Goal: Task Accomplishment & Management: Complete application form

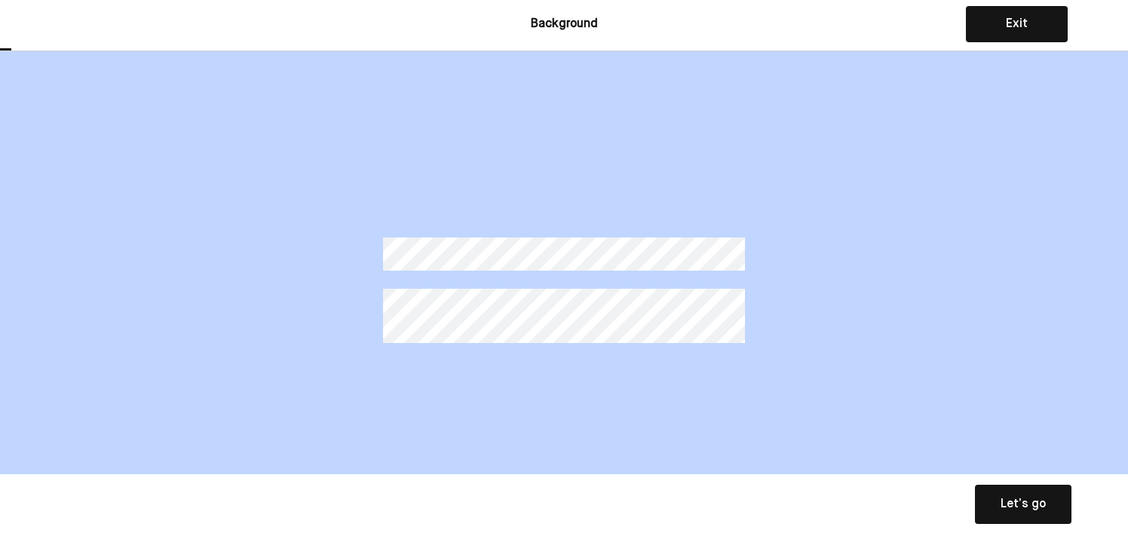
click at [1020, 502] on div "Let’s go" at bounding box center [1023, 505] width 45 height 18
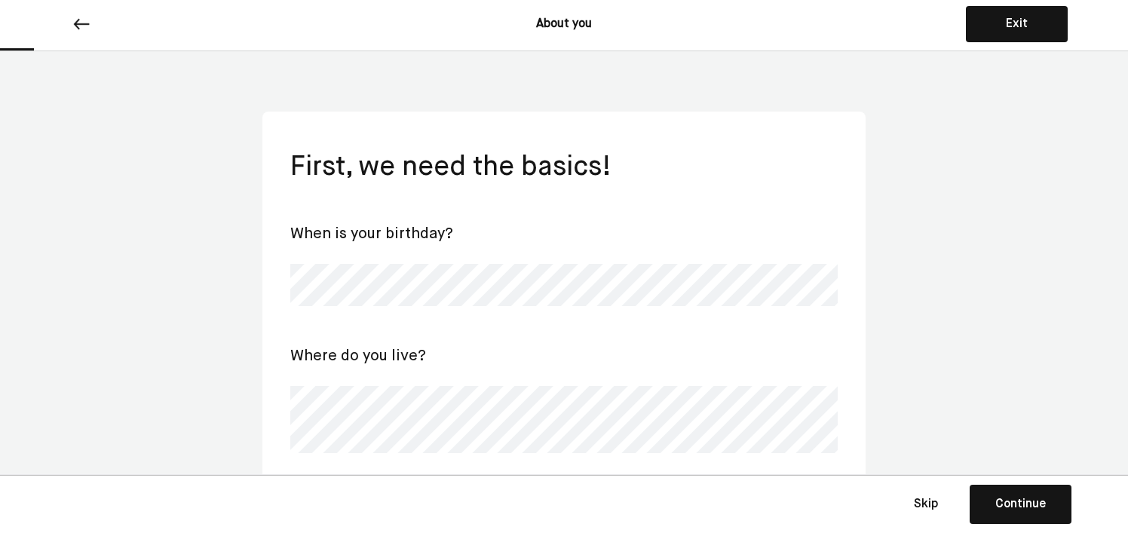
click at [649, 313] on div "First, we need the basics! When is your birthday? Where do you live? Are you...…" at bounding box center [564, 508] width 548 height 718
click at [932, 355] on div "First, we need the basics! When is your birthday? Where do you live? Are you...…" at bounding box center [564, 503] width 1128 height 904
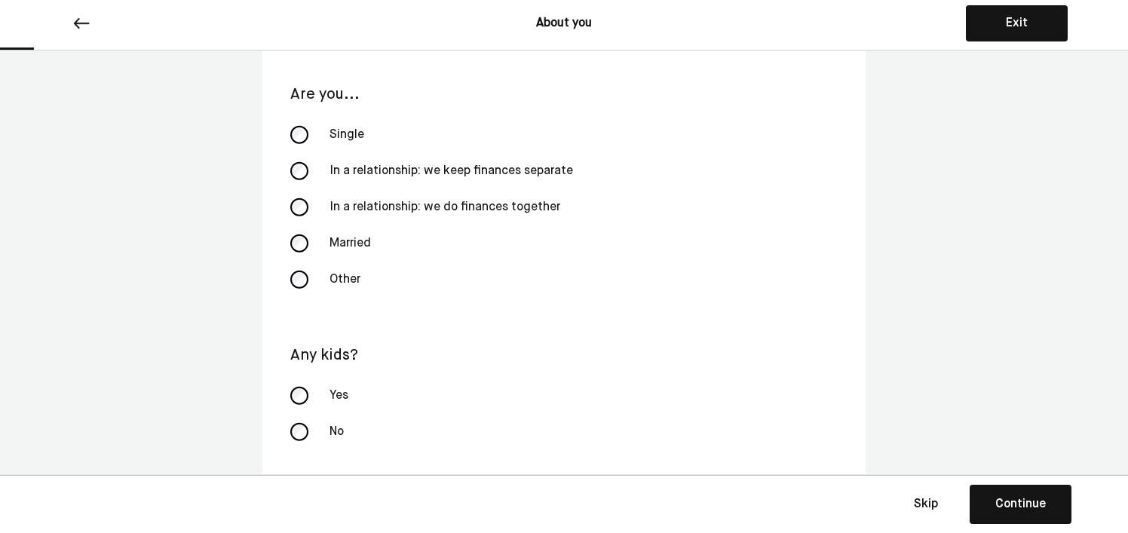
scroll to position [421, 0]
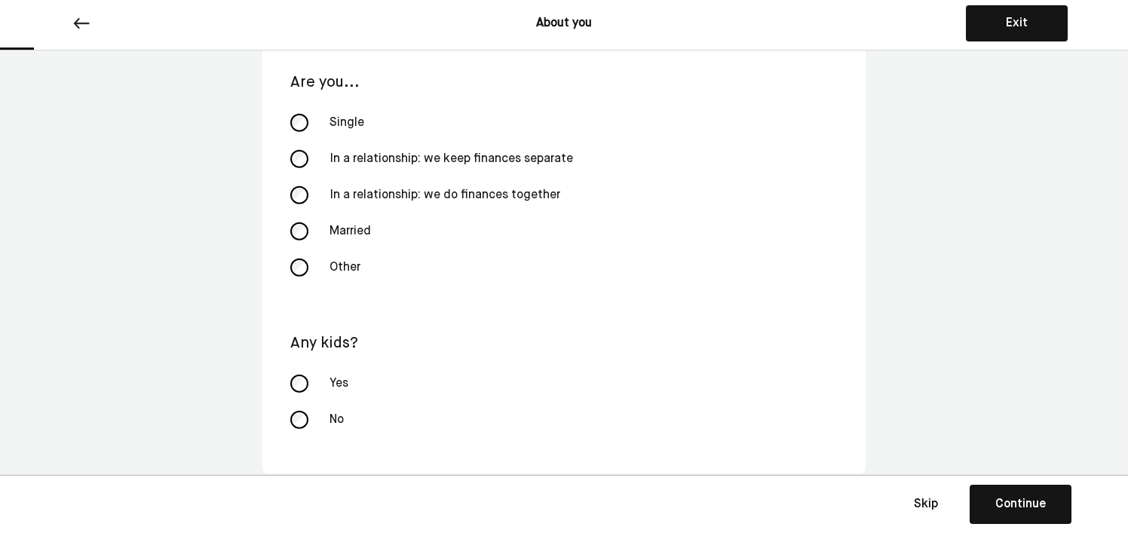
click at [1015, 507] on div "Continue" at bounding box center [1021, 505] width 51 height 18
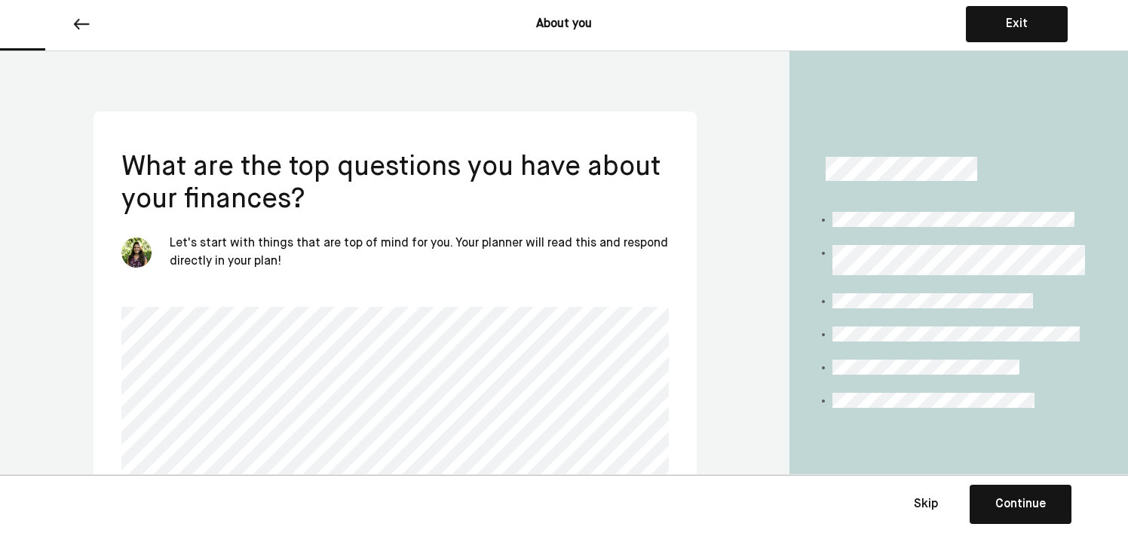
scroll to position [75, 0]
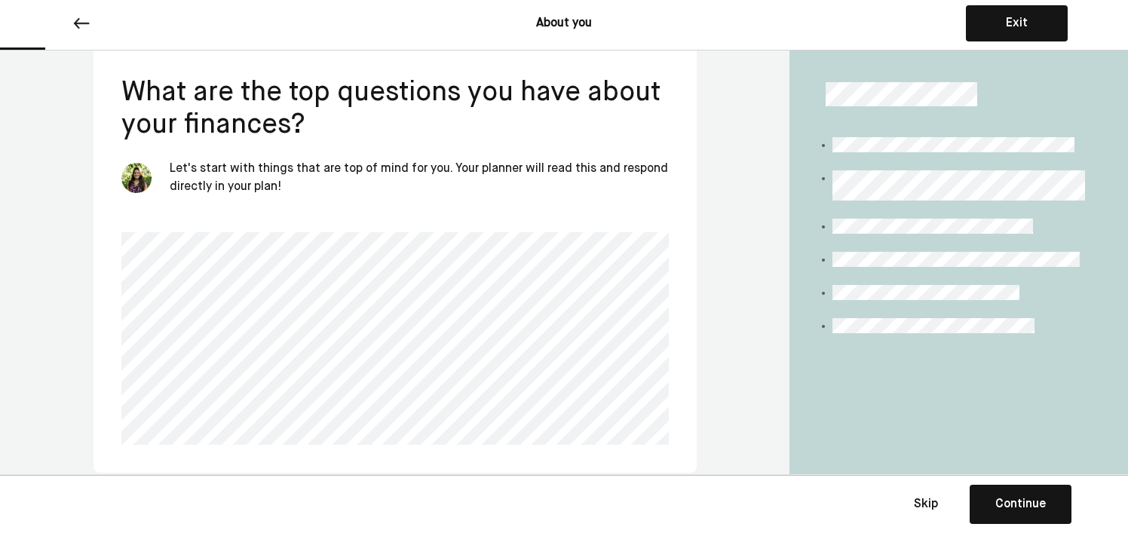
click at [1010, 497] on div "Continue" at bounding box center [1021, 505] width 51 height 18
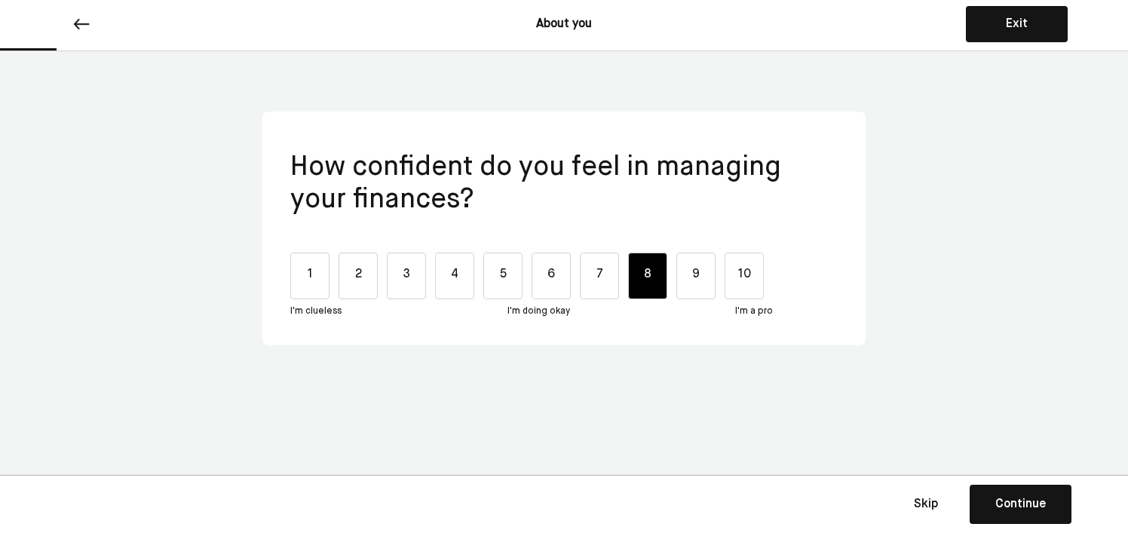
click at [652, 279] on div "8" at bounding box center [647, 276] width 39 height 47
click at [1020, 506] on div "Continue" at bounding box center [1021, 505] width 51 height 18
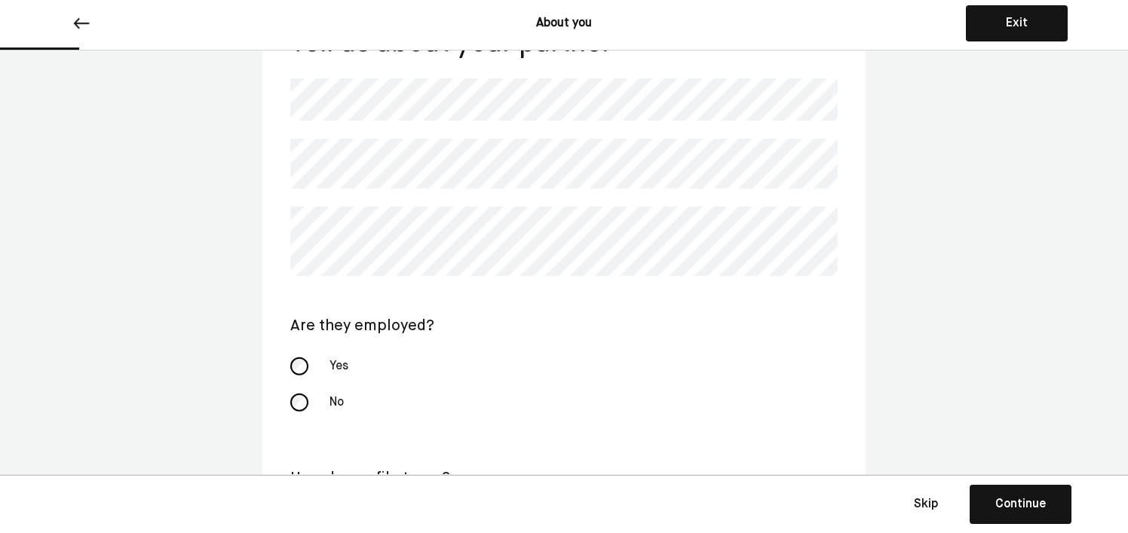
scroll to position [129, 0]
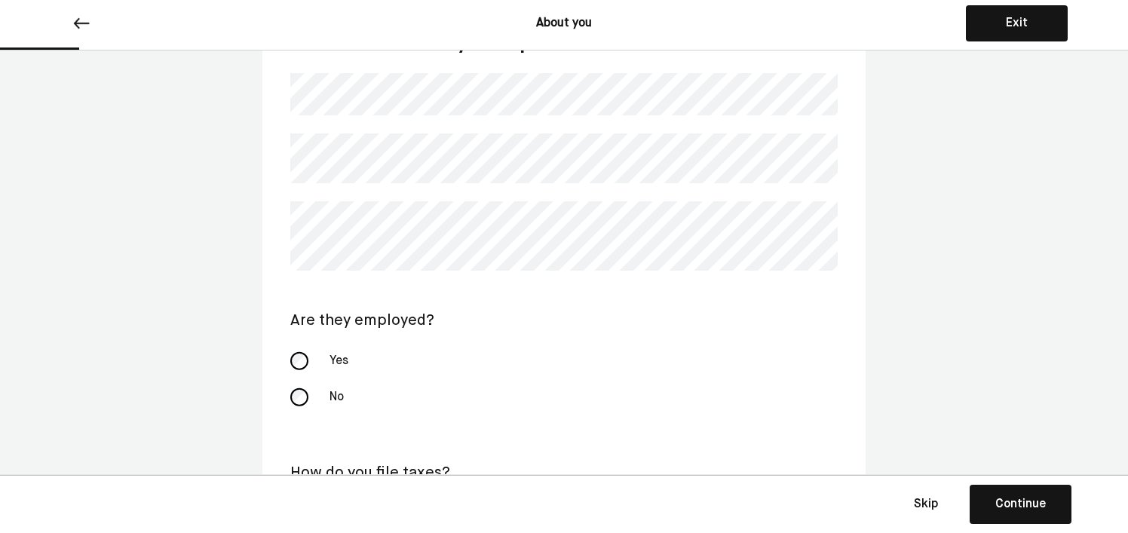
click at [360, 121] on div "Tell us about your partner Are they employed? Yes No How do you file taxes? Joi…" at bounding box center [564, 298] width 548 height 556
click at [238, 234] on div "Tell us about your partner Are they employed? Yes No How do you file taxes? Joi…" at bounding box center [564, 292] width 1128 height 741
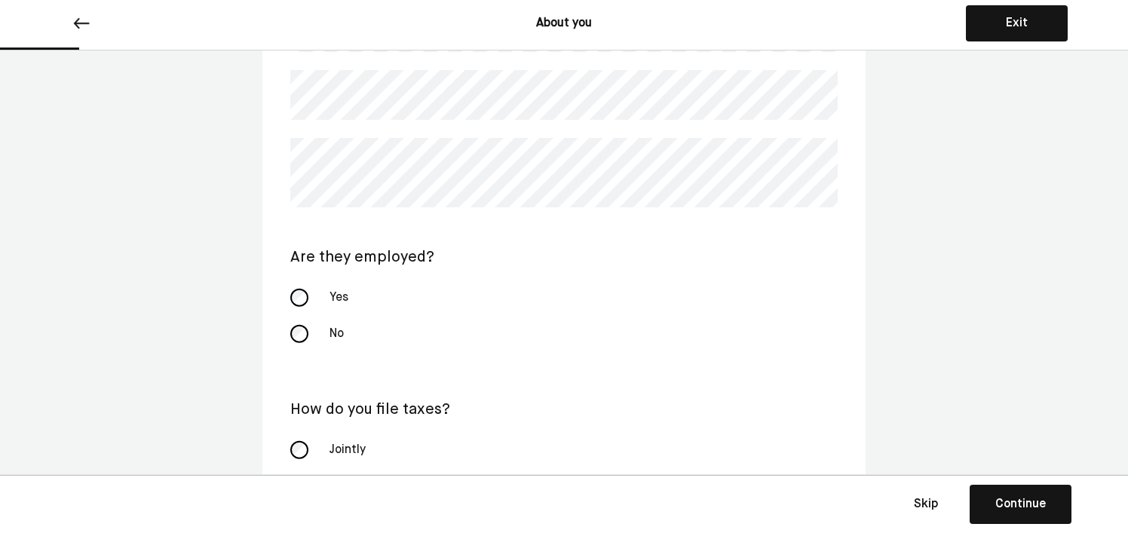
scroll to position [208, 0]
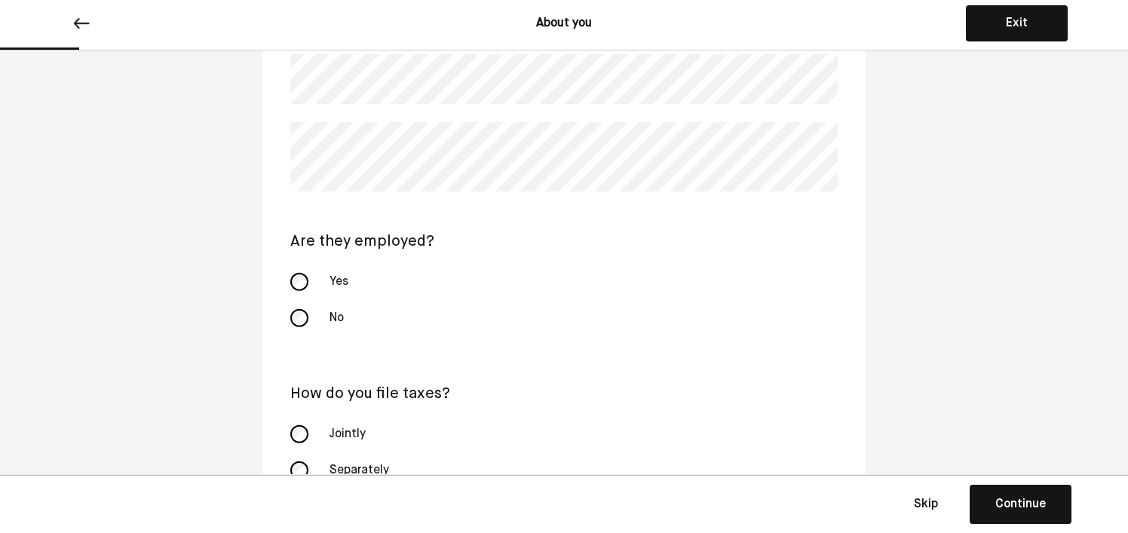
click at [290, 275] on div "Yes" at bounding box center [564, 282] width 548 height 36
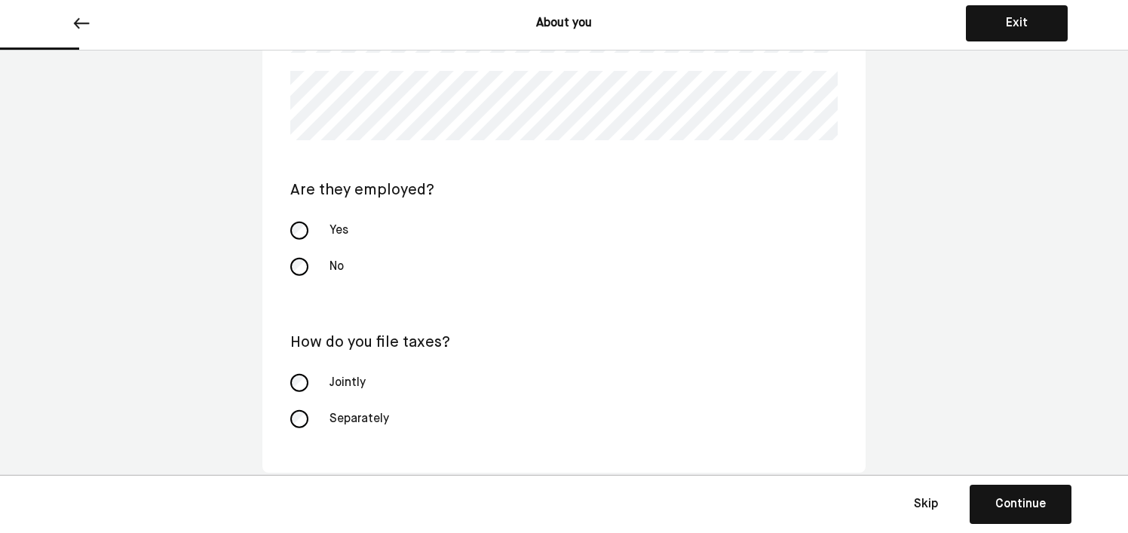
click at [1024, 505] on div "Continue" at bounding box center [1021, 505] width 51 height 18
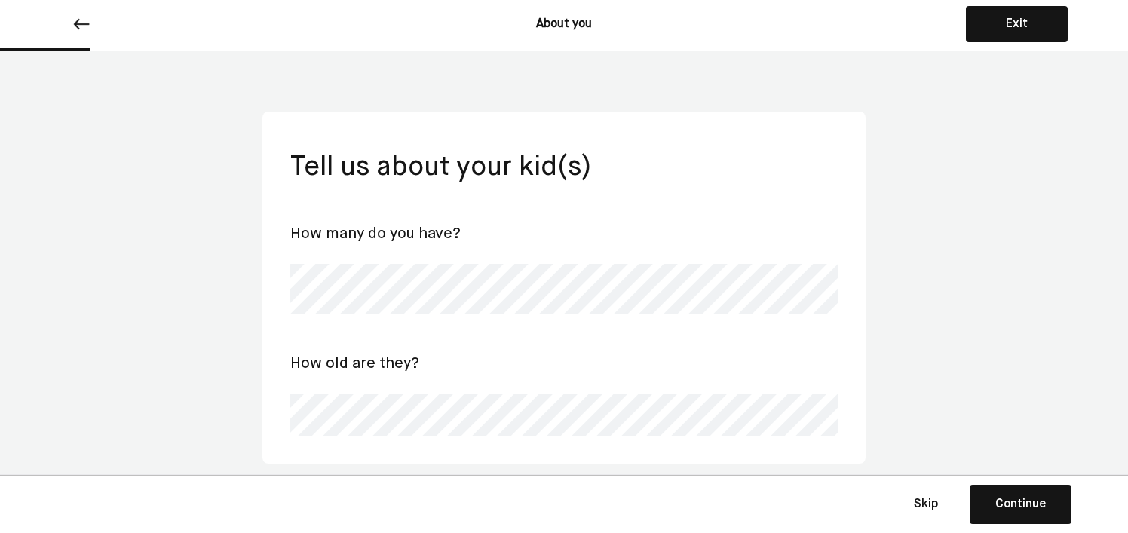
click at [1030, 505] on div "Continue" at bounding box center [1021, 505] width 51 height 18
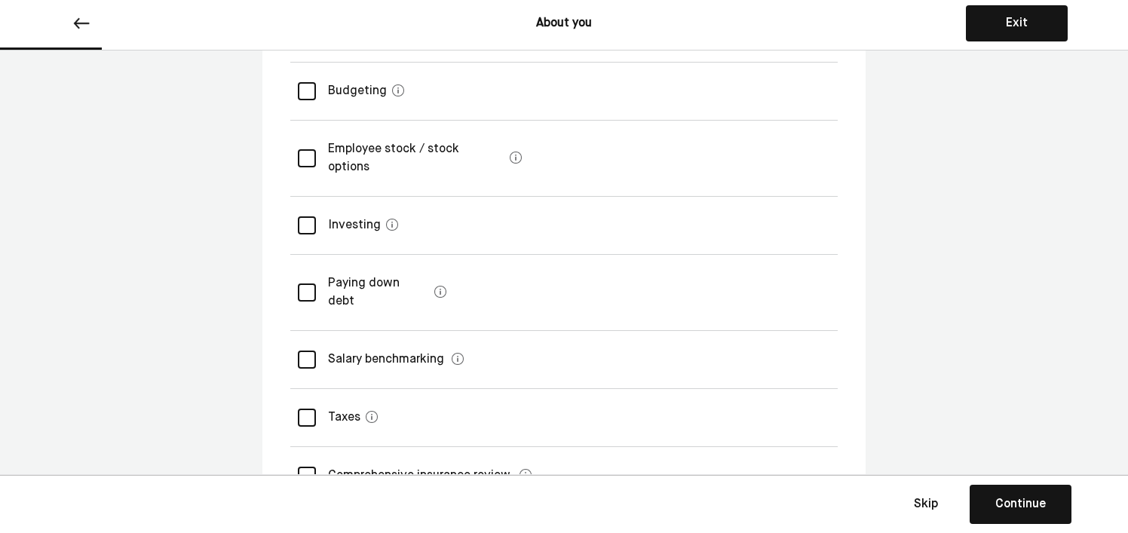
scroll to position [302, 0]
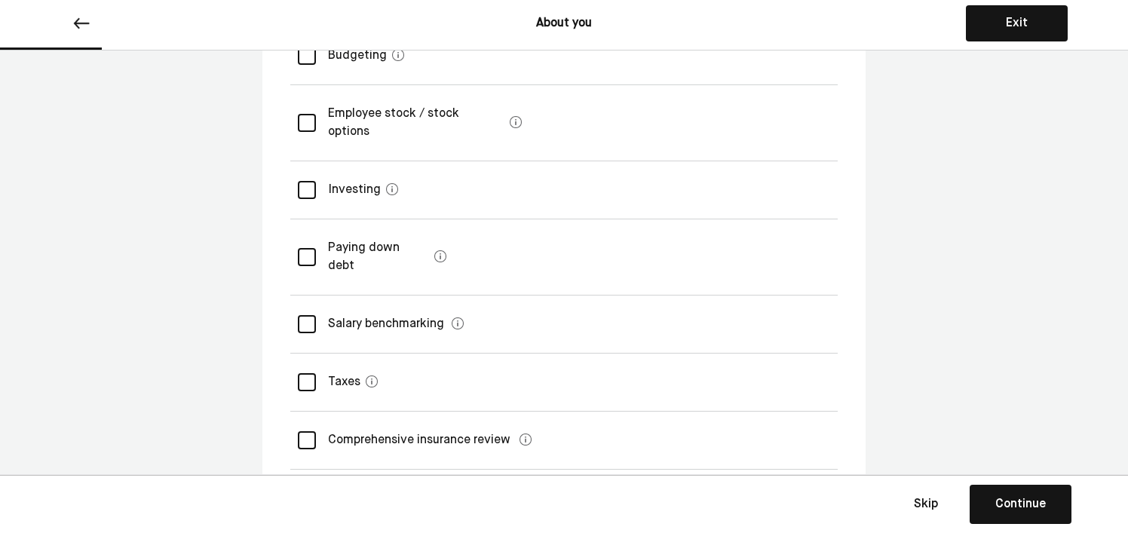
click at [307, 373] on div at bounding box center [307, 382] width 18 height 18
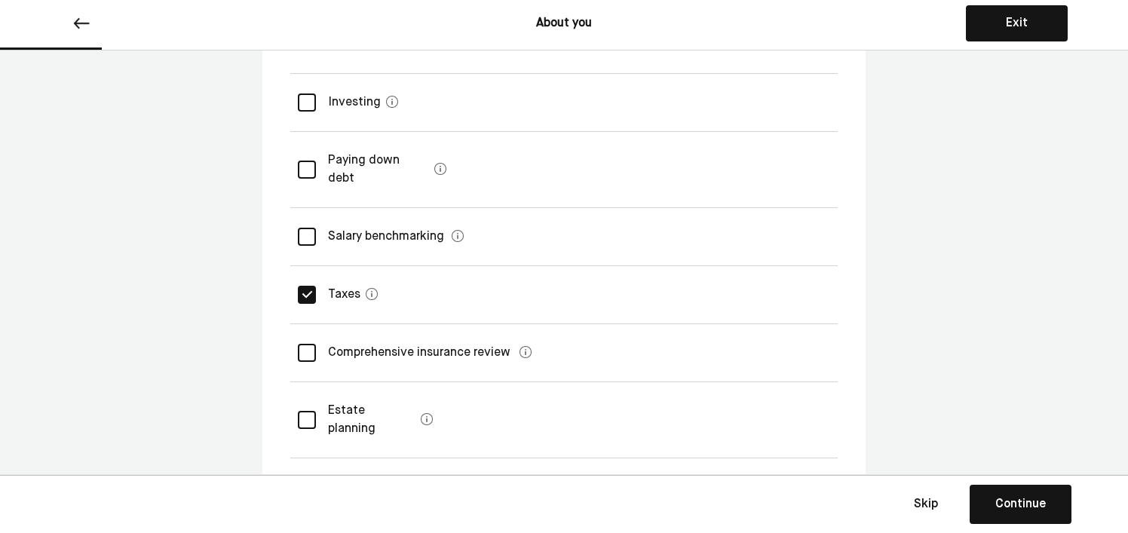
scroll to position [401, 0]
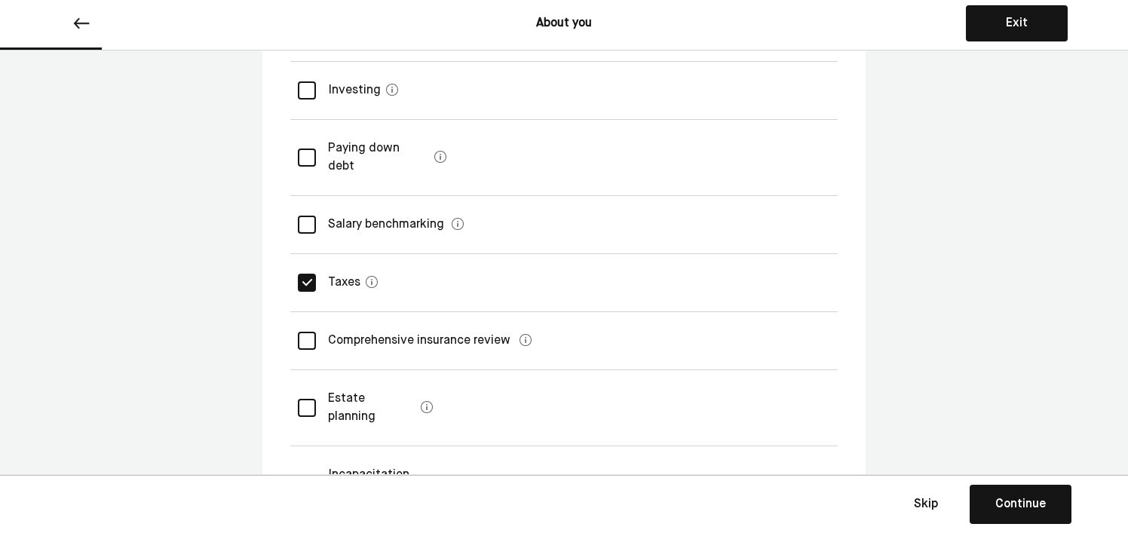
click at [312, 399] on div at bounding box center [307, 408] width 18 height 18
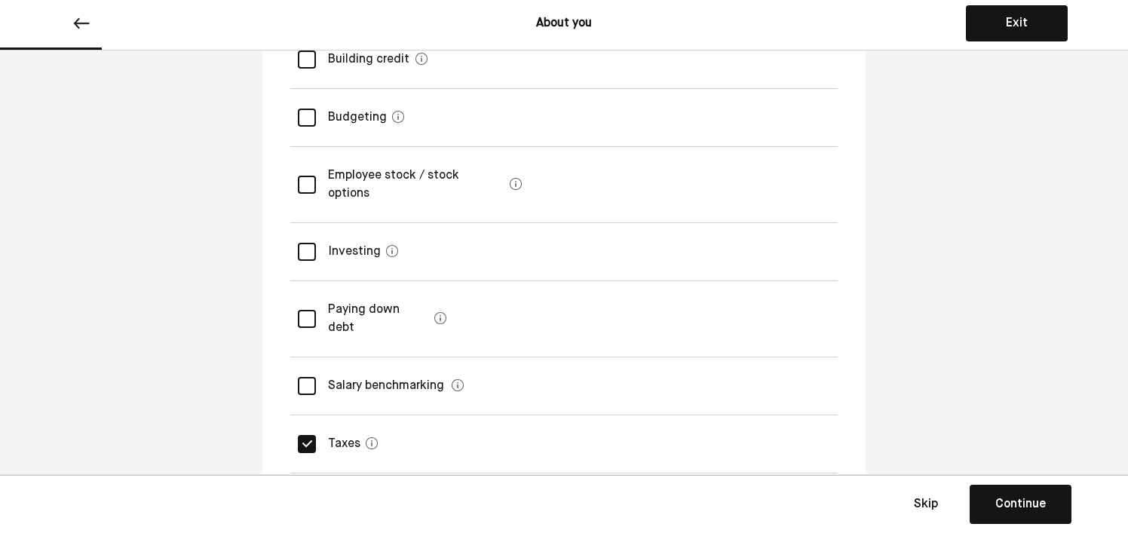
scroll to position [241, 0]
click at [299, 242] on div at bounding box center [307, 251] width 18 height 18
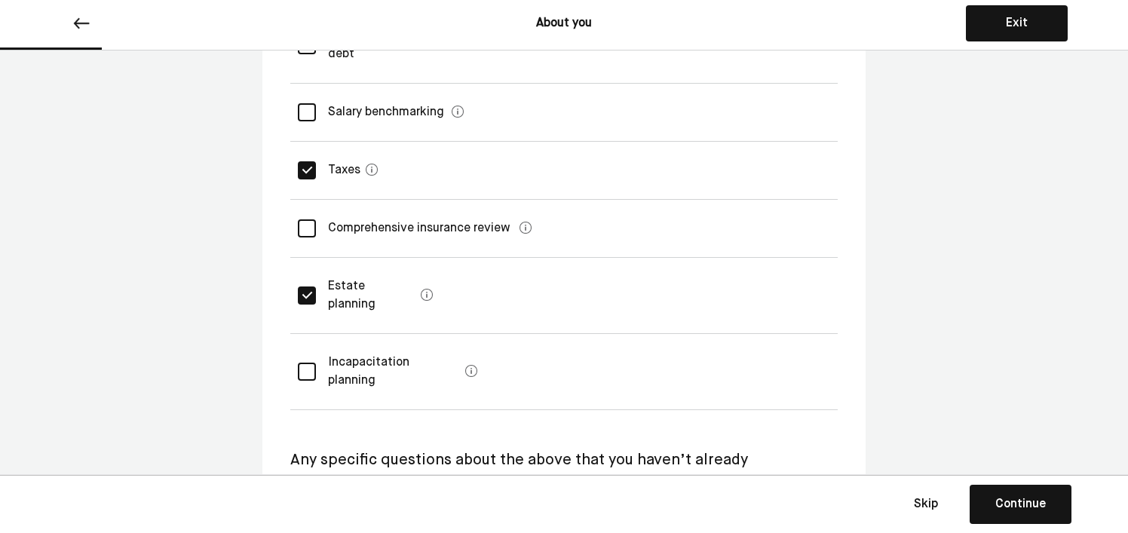
scroll to position [529, 0]
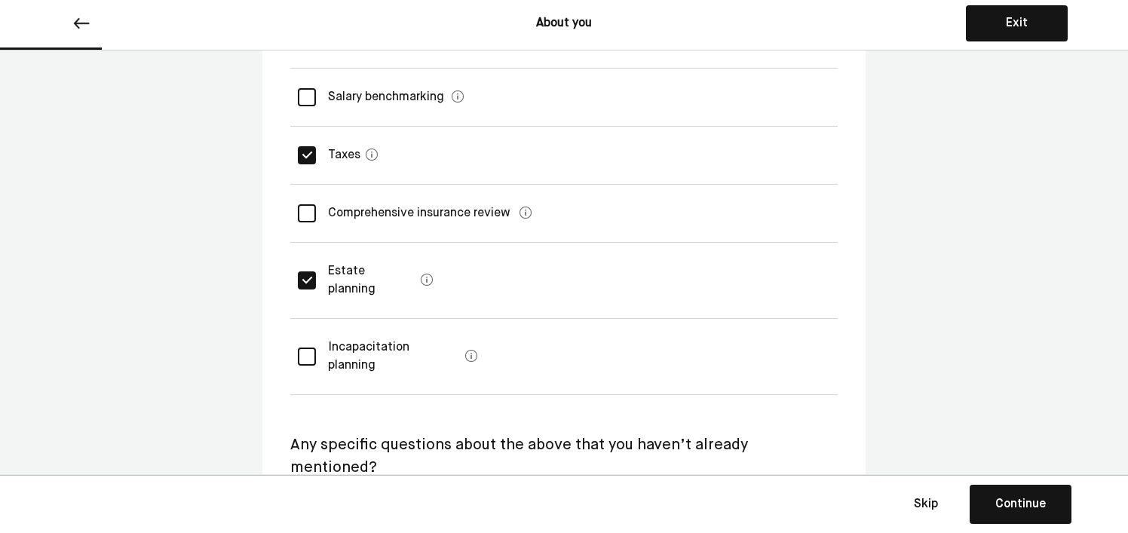
click at [305, 348] on div at bounding box center [307, 357] width 18 height 18
click at [1003, 498] on div "Continue" at bounding box center [1021, 505] width 51 height 18
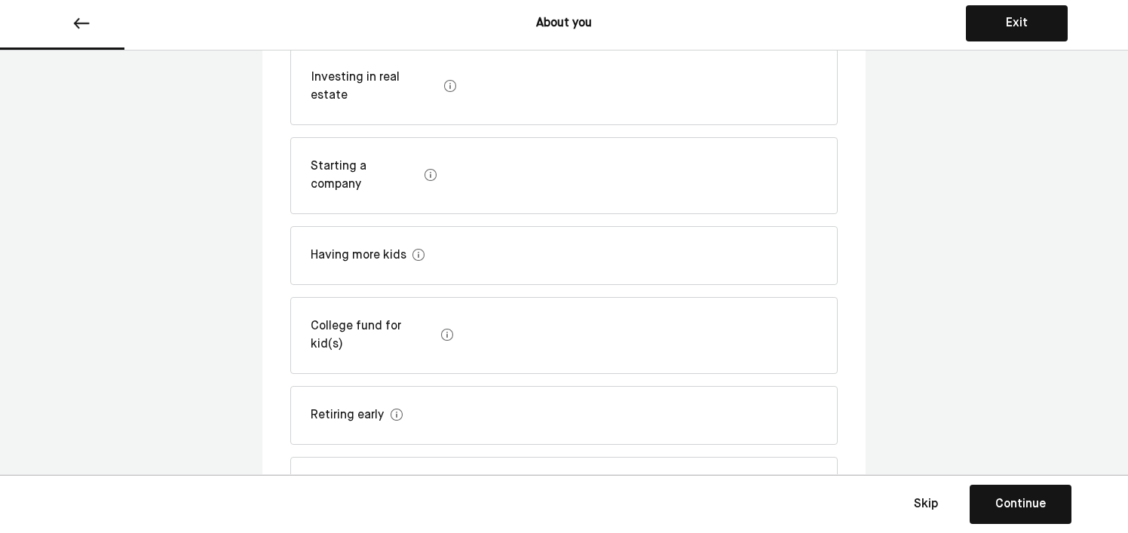
scroll to position [401, 0]
click at [460, 296] on div "College fund for kid(s)" at bounding box center [564, 334] width 548 height 77
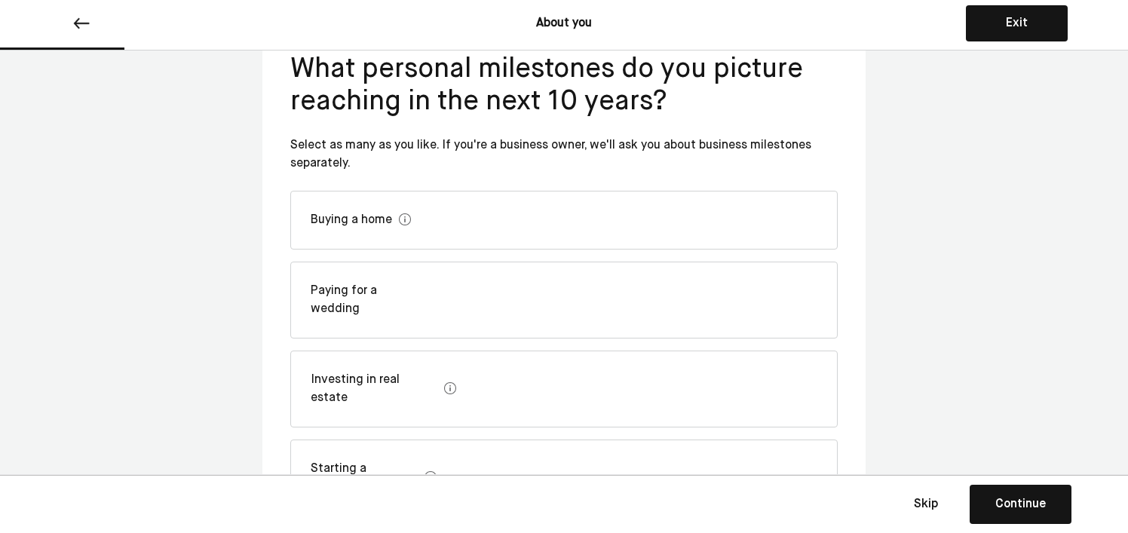
scroll to position [83, 0]
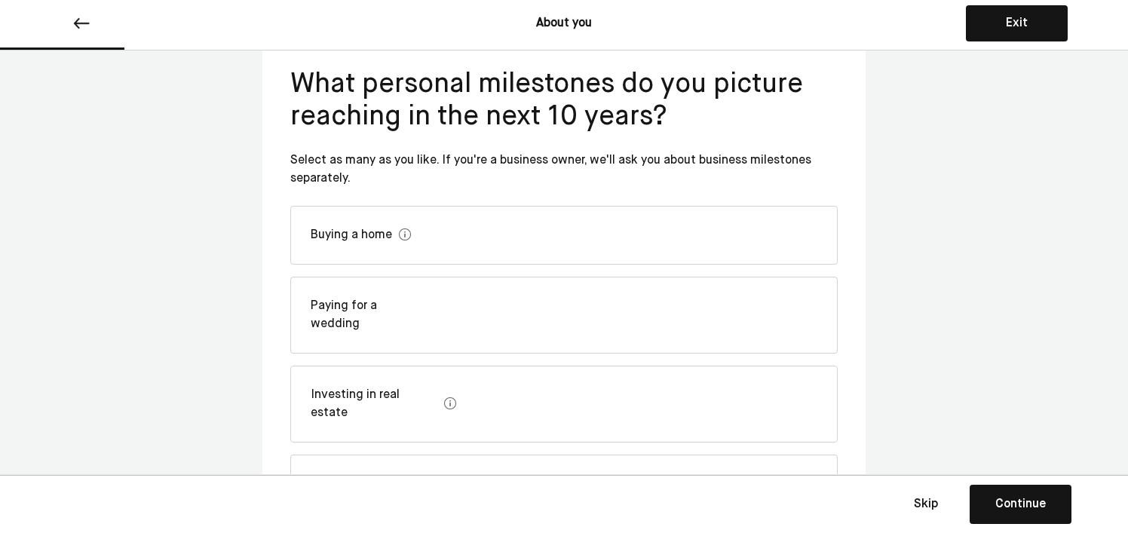
click at [428, 238] on div "Buying a home" at bounding box center [564, 235] width 548 height 59
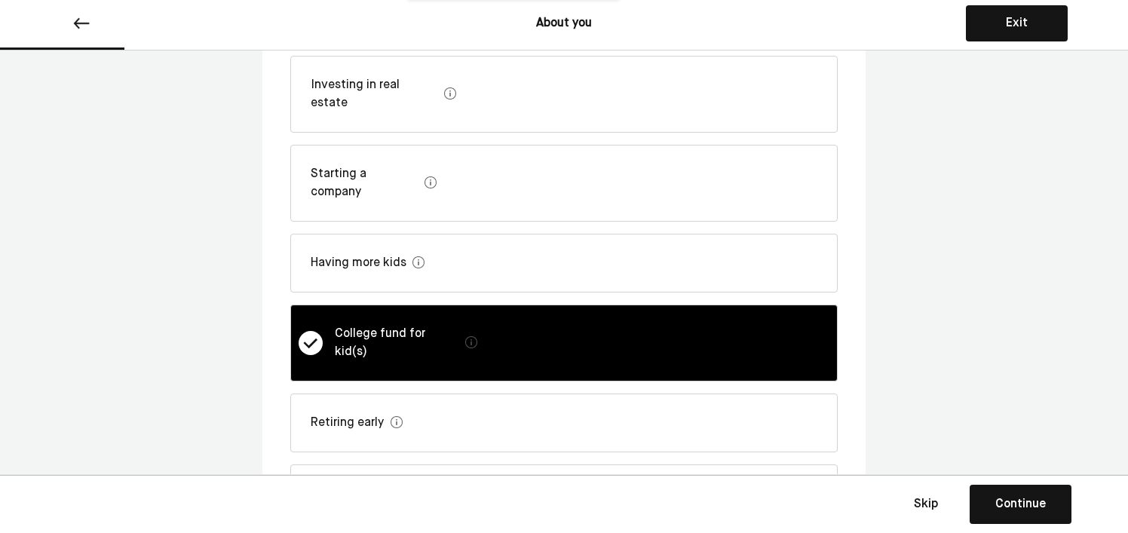
scroll to position [459, 0]
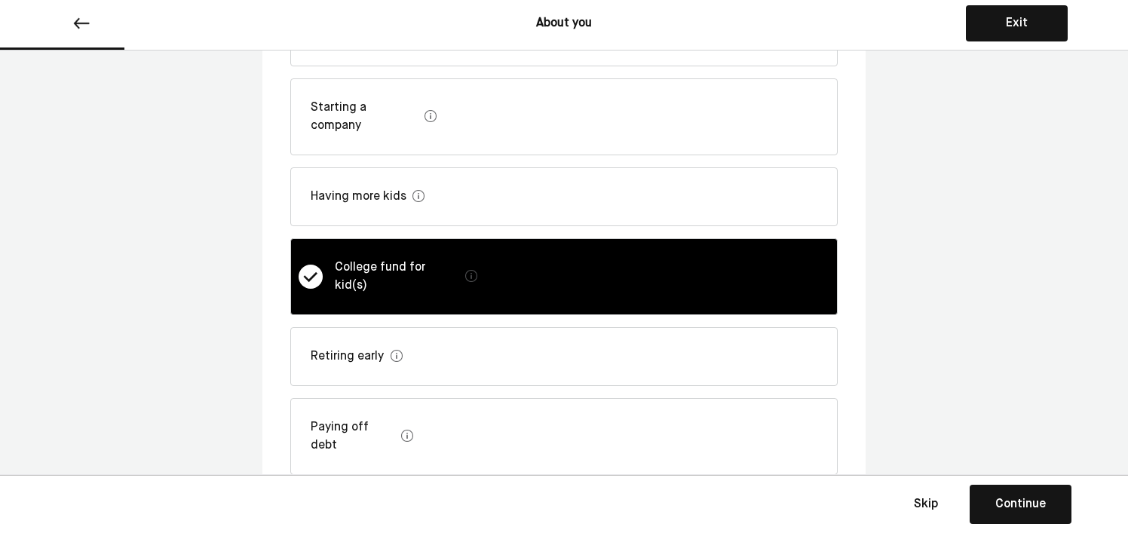
click at [1035, 508] on div "Continue" at bounding box center [1021, 505] width 51 height 18
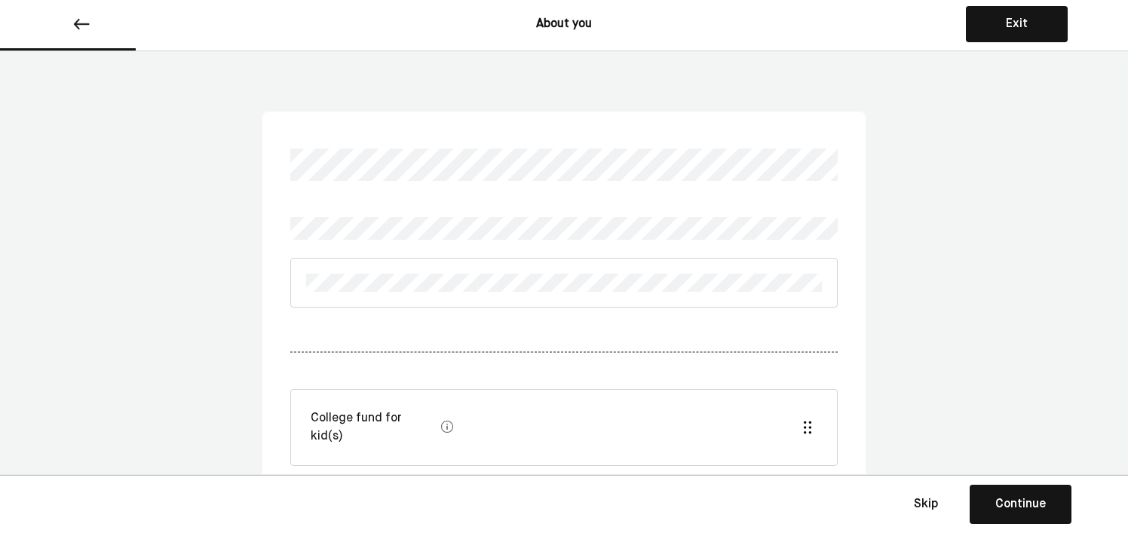
scroll to position [86, 0]
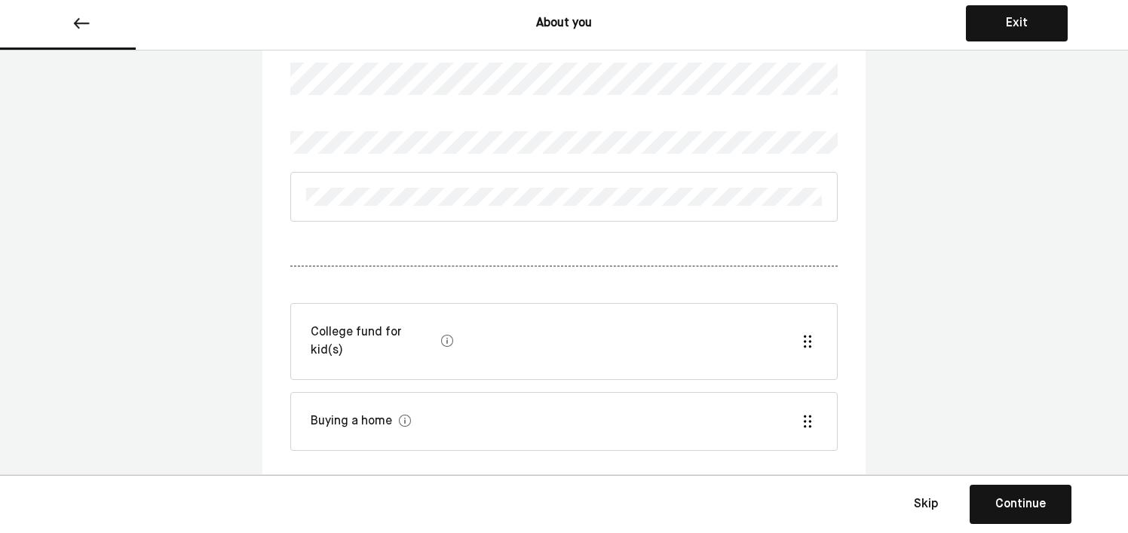
click at [554, 327] on div "College fund for kid(s)" at bounding box center [564, 341] width 548 height 77
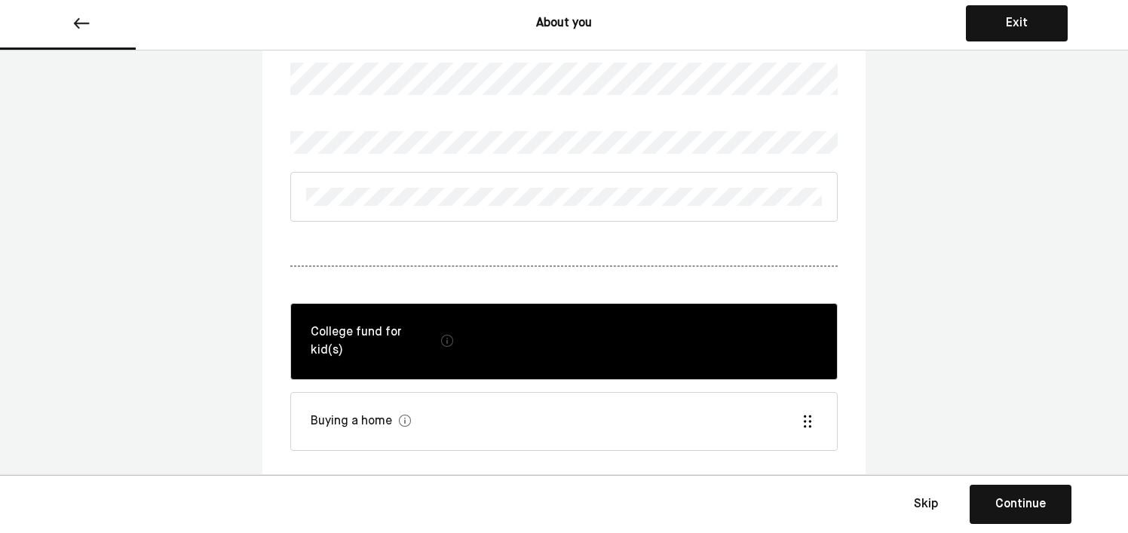
click at [537, 393] on div "Buying a home" at bounding box center [564, 421] width 548 height 59
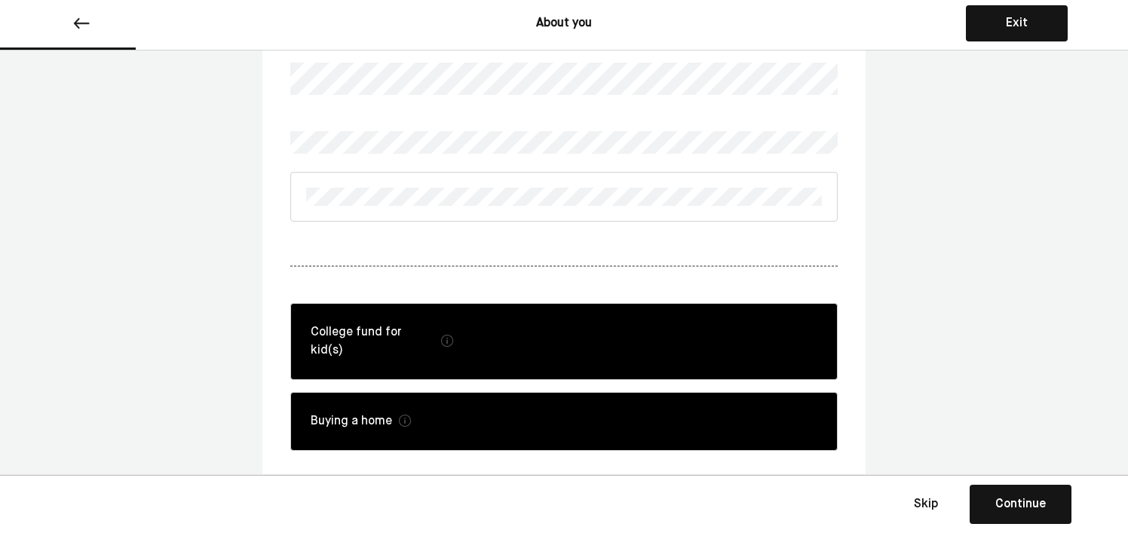
click at [1021, 502] on div "Continue" at bounding box center [1021, 505] width 51 height 18
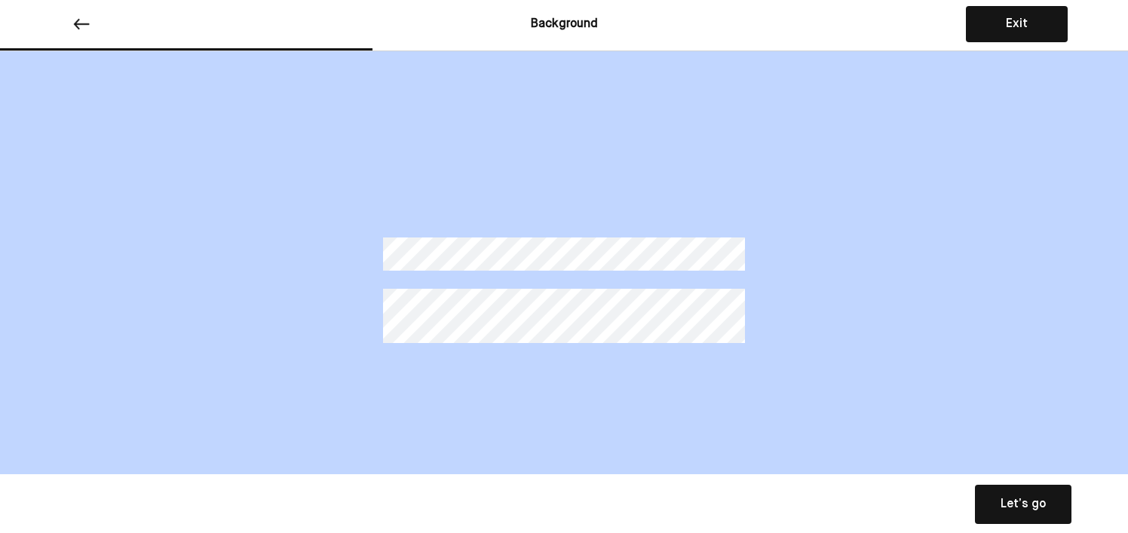
click at [1015, 499] on div "Let’s go" at bounding box center [1023, 505] width 45 height 18
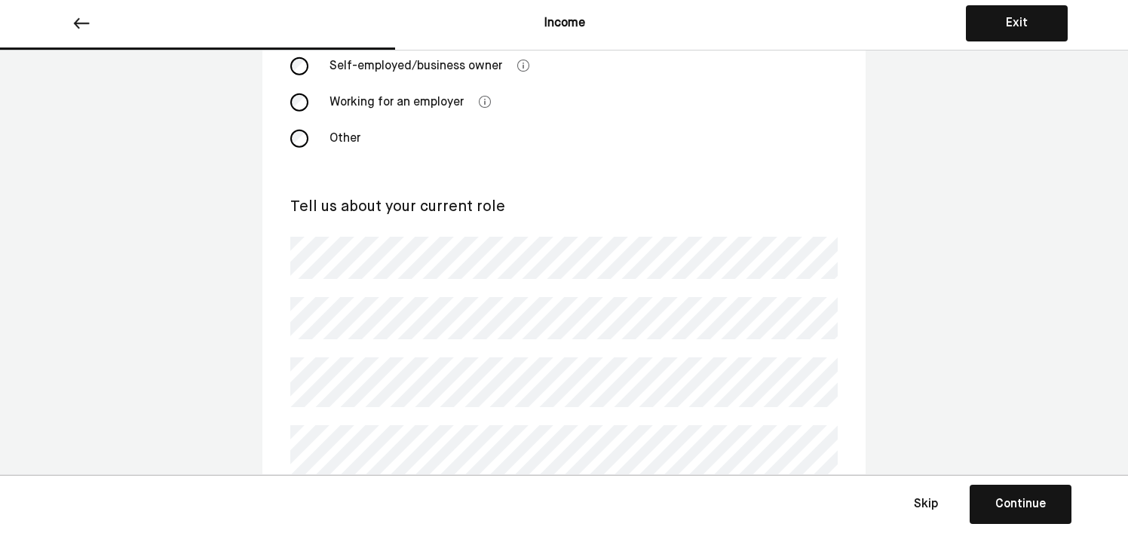
scroll to position [246, 0]
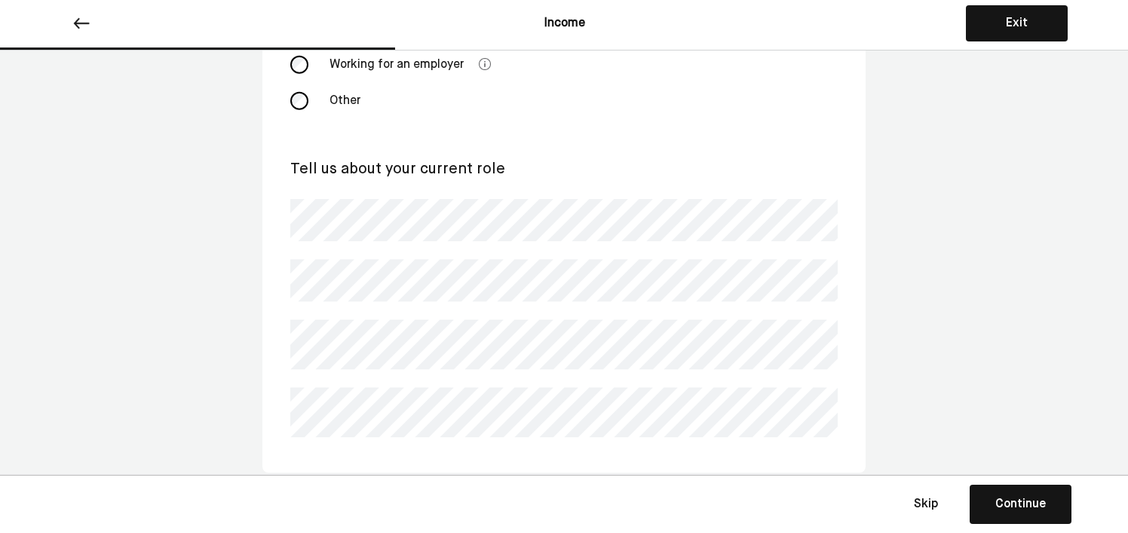
click at [1020, 517] on button "Continue Save Continue" at bounding box center [1021, 504] width 102 height 39
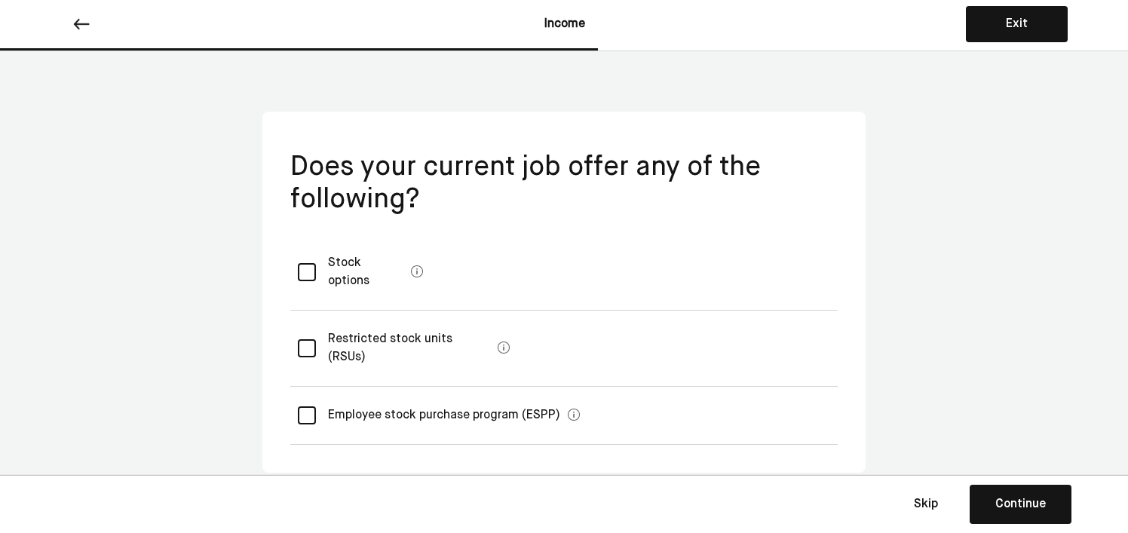
click at [312, 339] on div at bounding box center [307, 348] width 18 height 18
click at [308, 407] on div at bounding box center [307, 416] width 18 height 18
click at [1031, 502] on div "Continue" at bounding box center [1021, 505] width 51 height 18
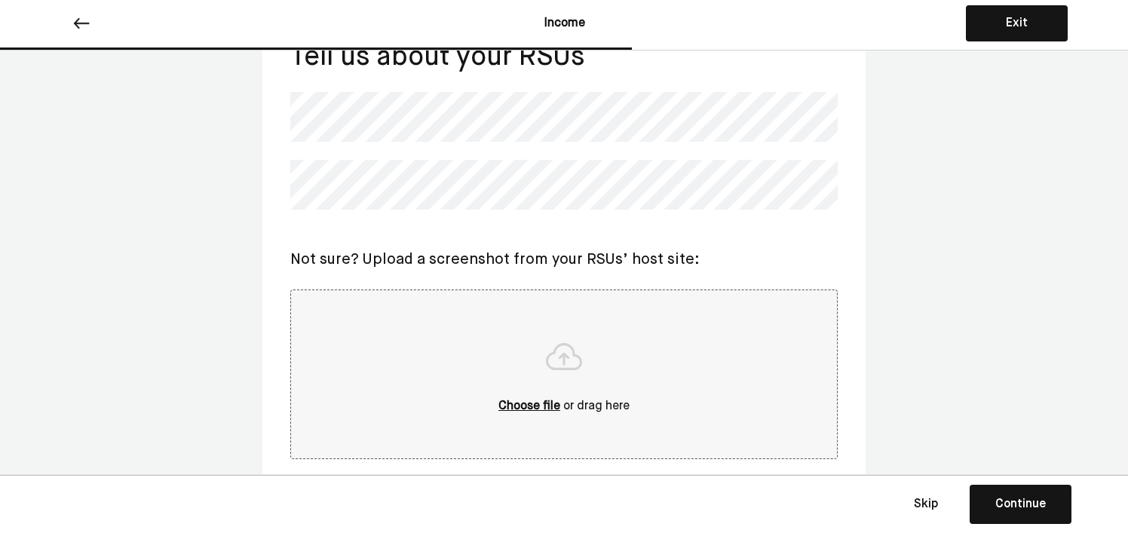
scroll to position [112, 0]
click at [276, 131] on div "Tell us about your RSUs Not sure? Upload a screenshot from your RSUs’ host site…" at bounding box center [563, 247] width 603 height 495
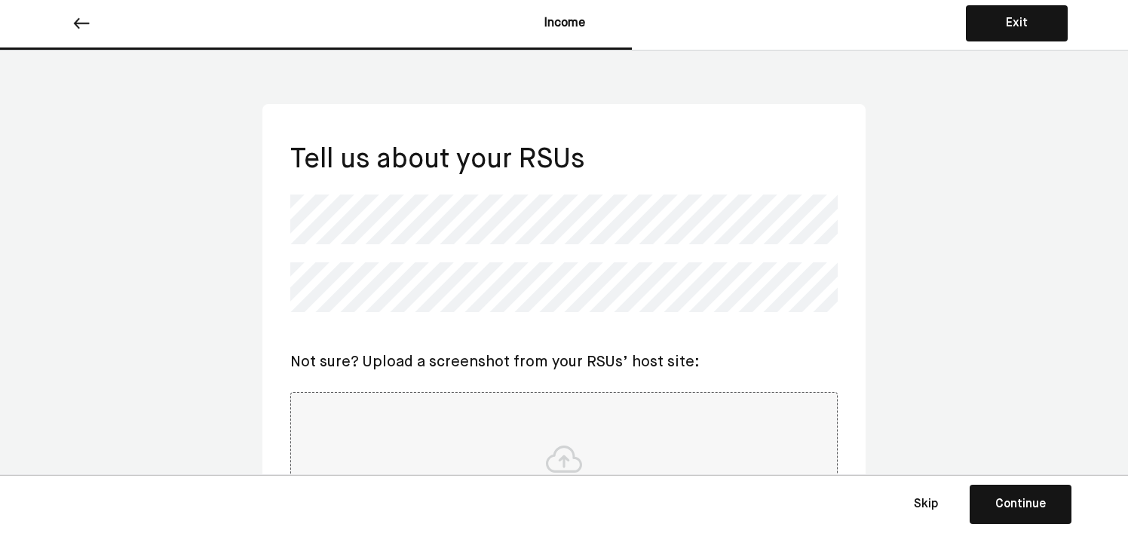
scroll to position [2, 0]
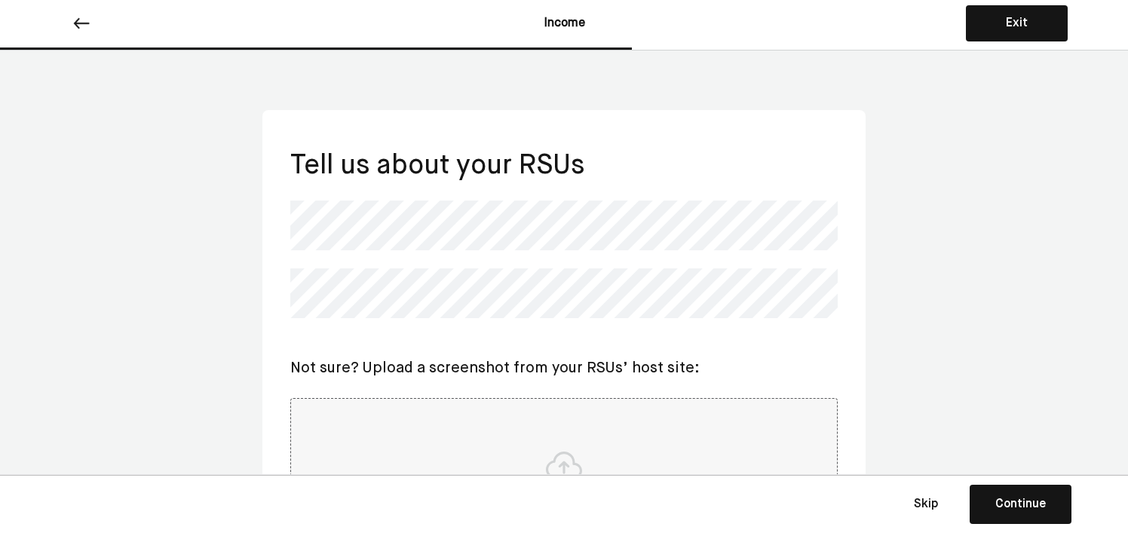
click at [351, 349] on div "Tell us about your RSUs Not sure? Upload a screenshot from your RSUs’ host site…" at bounding box center [564, 362] width 548 height 430
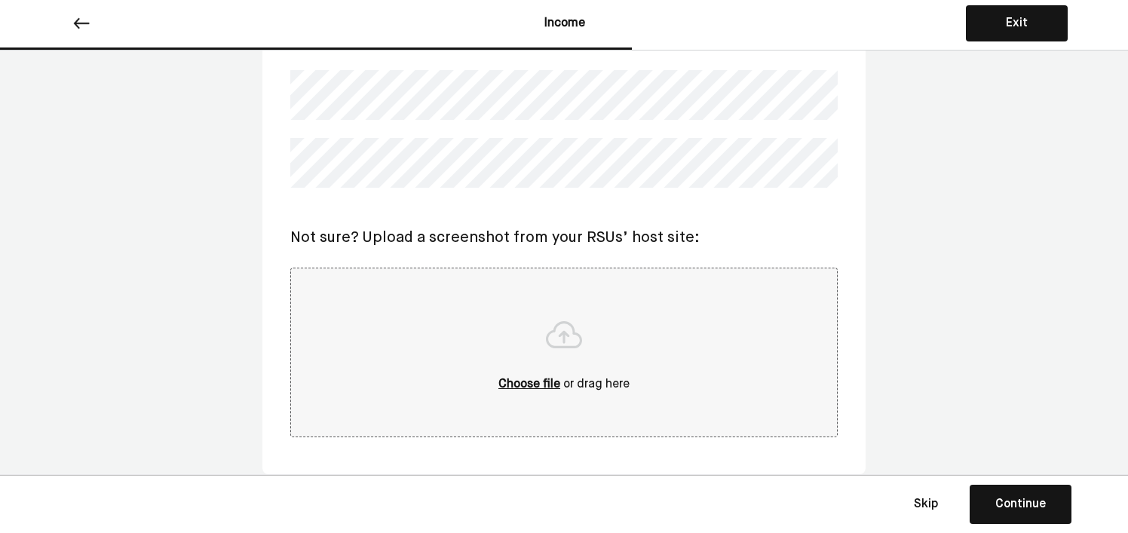
click at [1006, 497] on div "Continue" at bounding box center [1021, 505] width 51 height 18
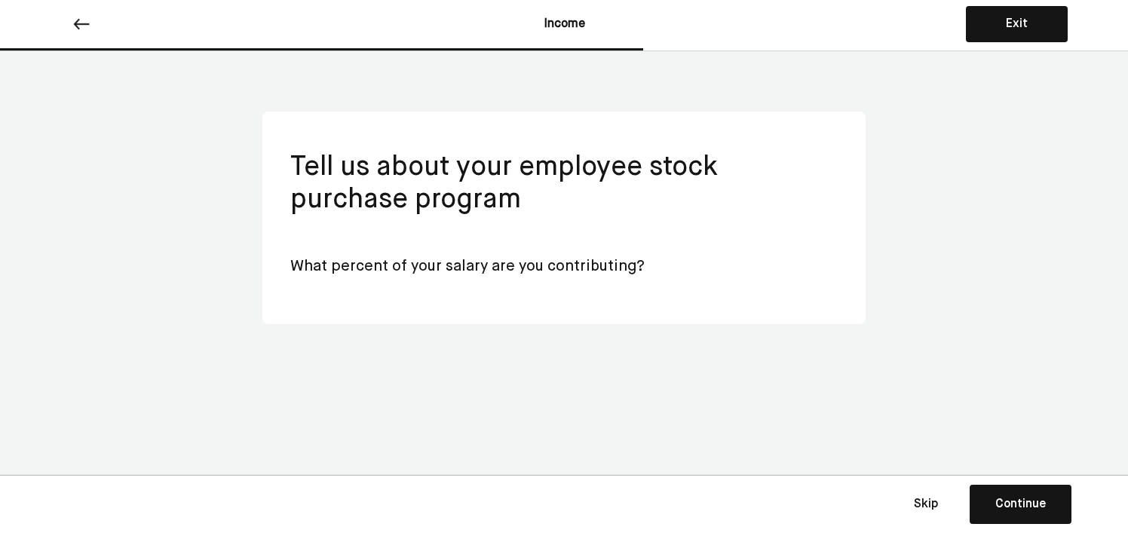
scroll to position [0, 0]
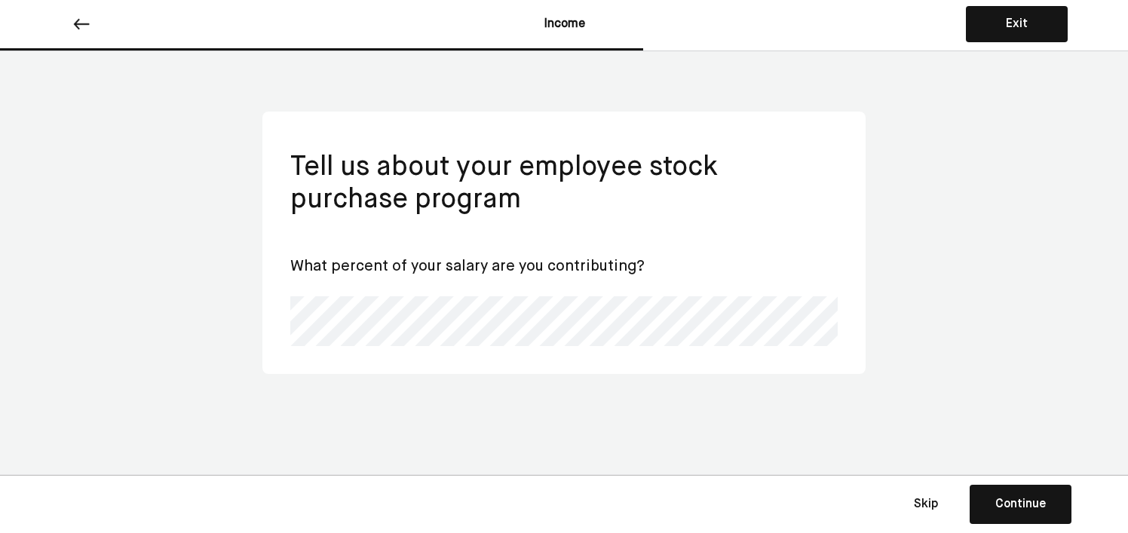
click at [1033, 503] on div "Continue" at bounding box center [1021, 505] width 51 height 18
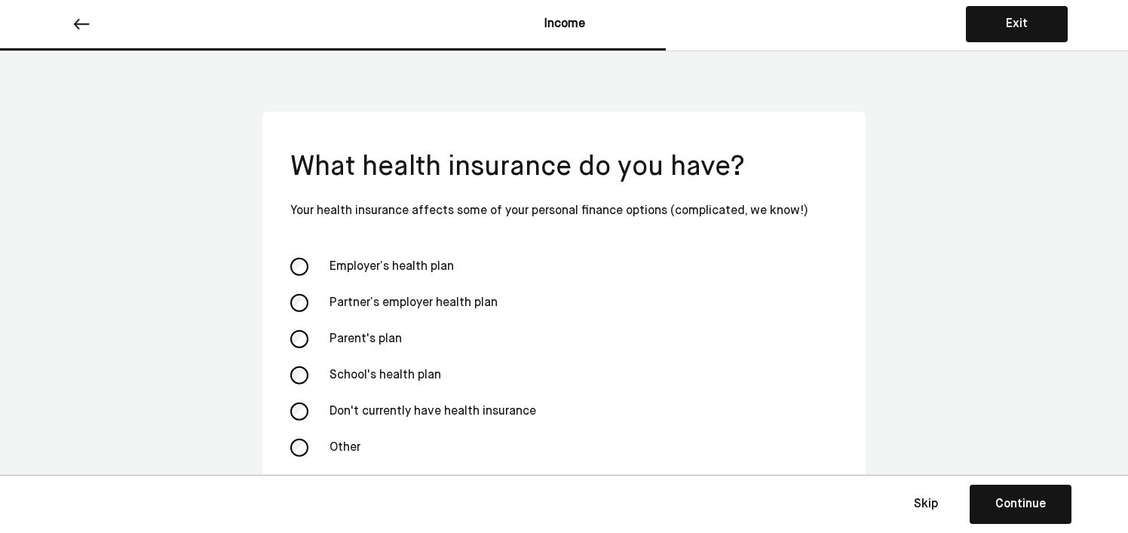
scroll to position [29, 0]
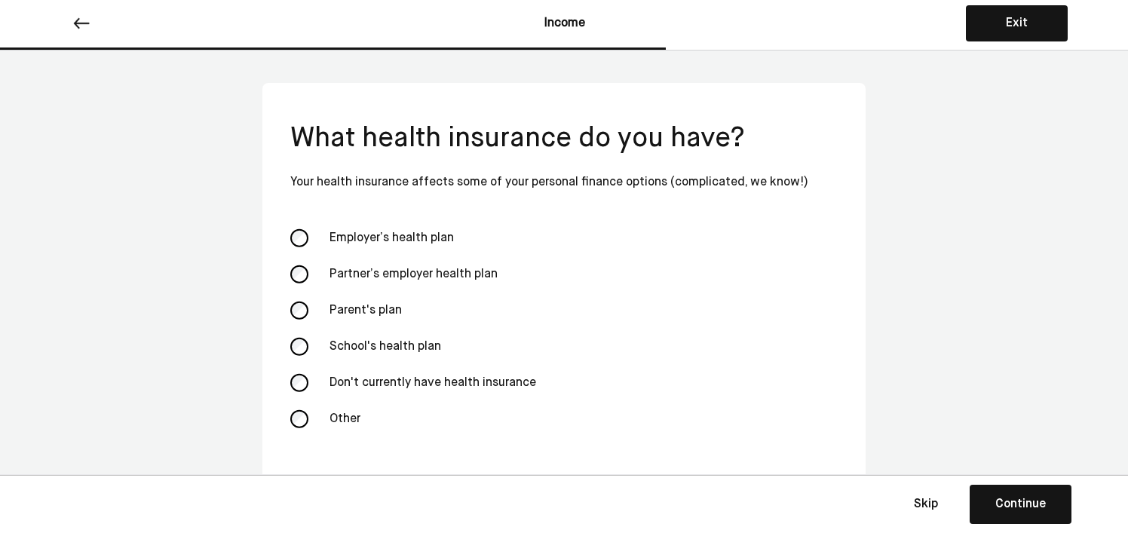
click at [999, 504] on div "Continue" at bounding box center [1021, 505] width 51 height 18
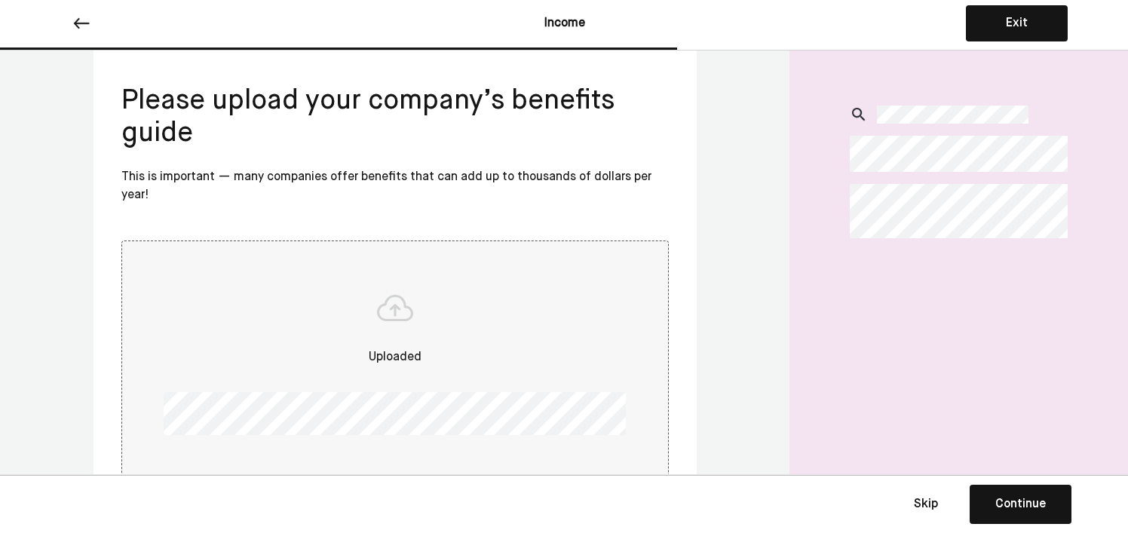
scroll to position [134, 0]
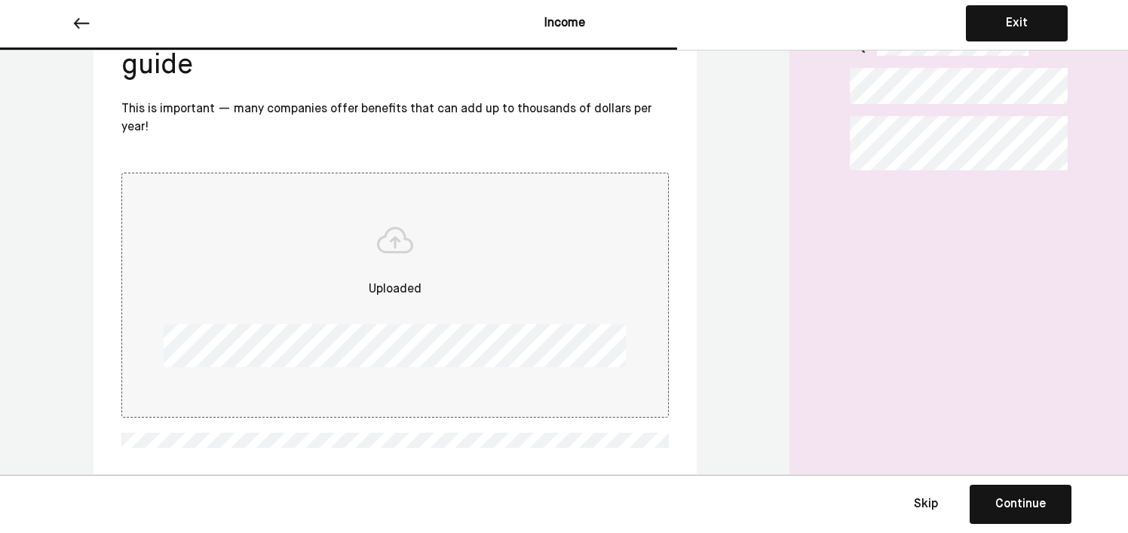
click at [377, 286] on div "Uploaded" at bounding box center [395, 291] width 522 height 20
click at [1005, 501] on div "Continue" at bounding box center [1021, 505] width 51 height 18
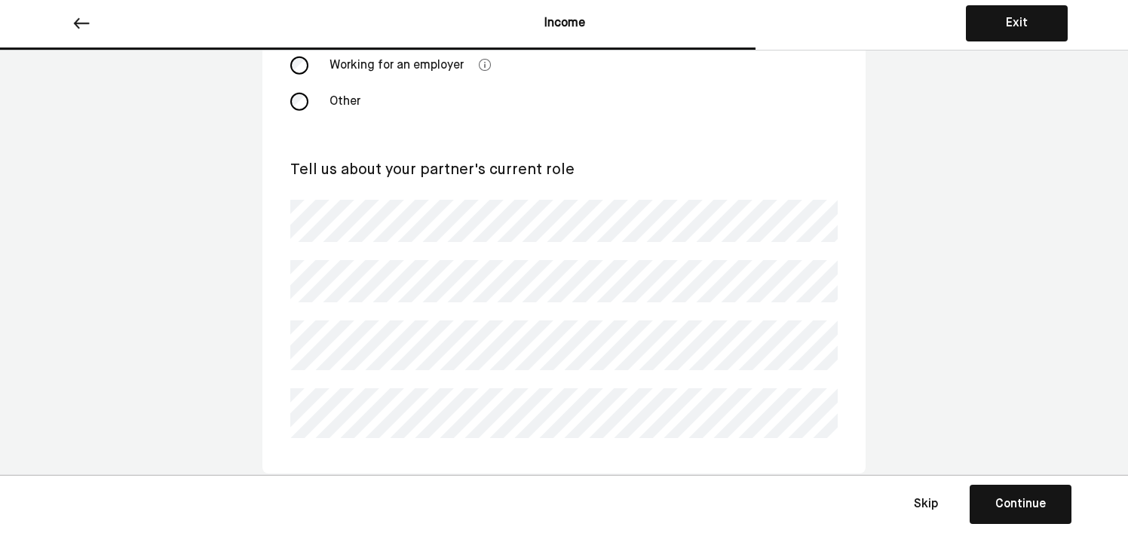
scroll to position [300, 0]
click at [878, 324] on div "How does [PERSON_NAME] make money ? Your partner's income impacts your joint fi…" at bounding box center [564, 142] width 1128 height 782
click at [1008, 499] on div "Continue" at bounding box center [1021, 505] width 51 height 18
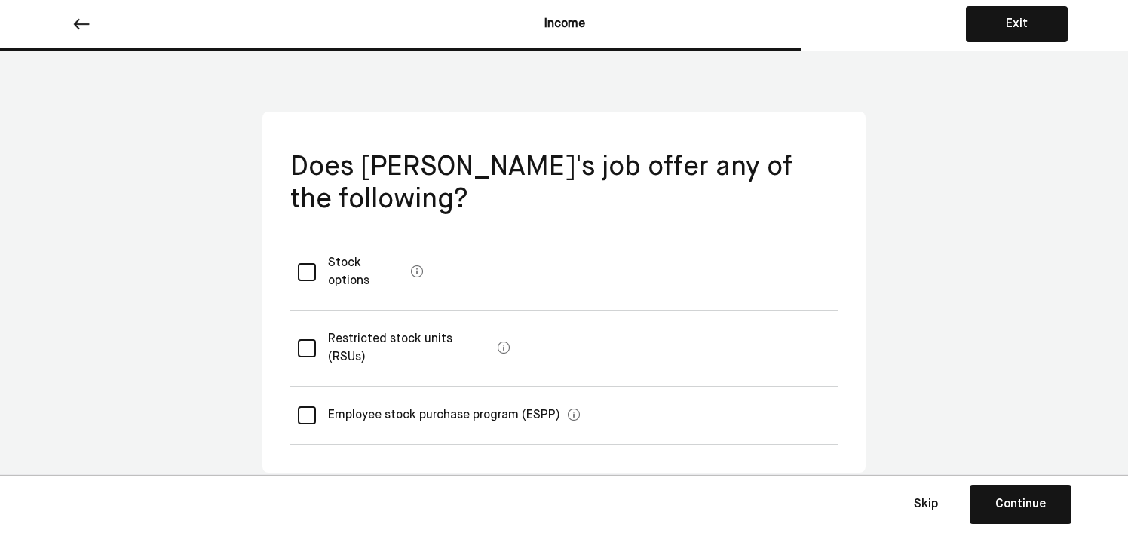
scroll to position [0, 0]
click at [1003, 503] on div "Continue" at bounding box center [1021, 505] width 51 height 18
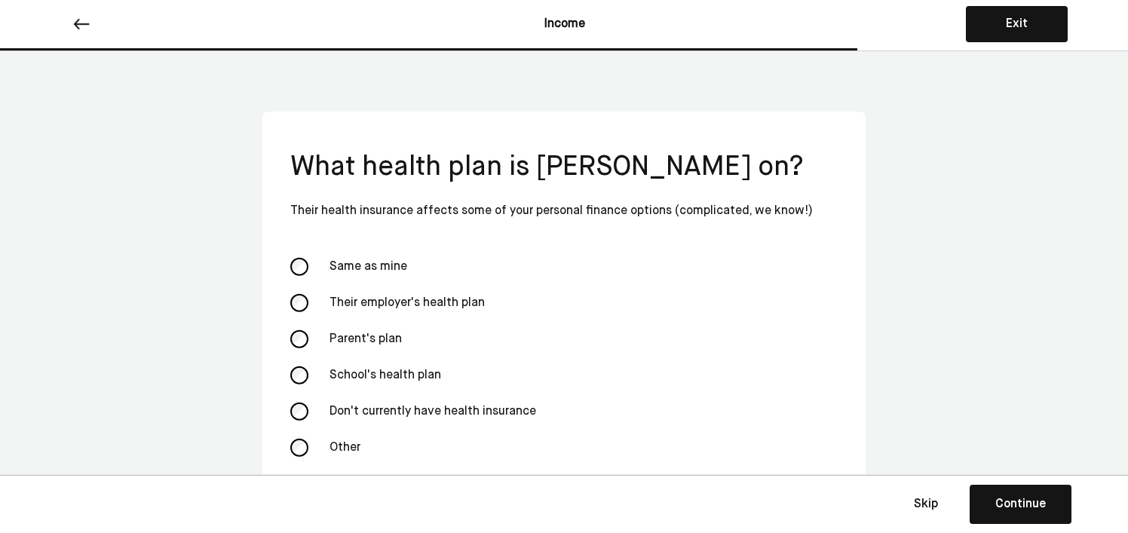
scroll to position [29, 0]
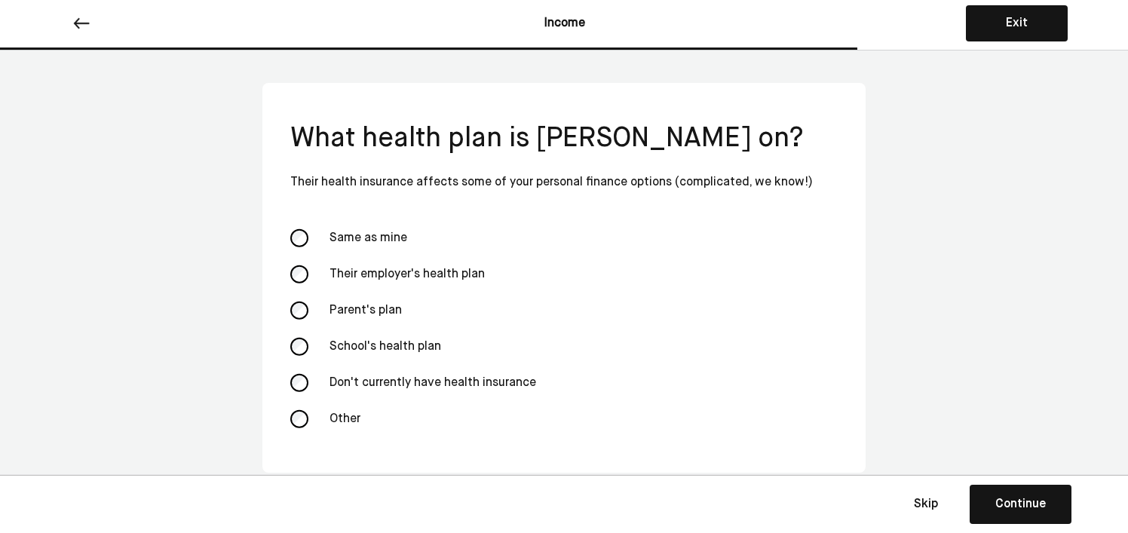
click at [1005, 507] on div "Continue" at bounding box center [1021, 505] width 51 height 18
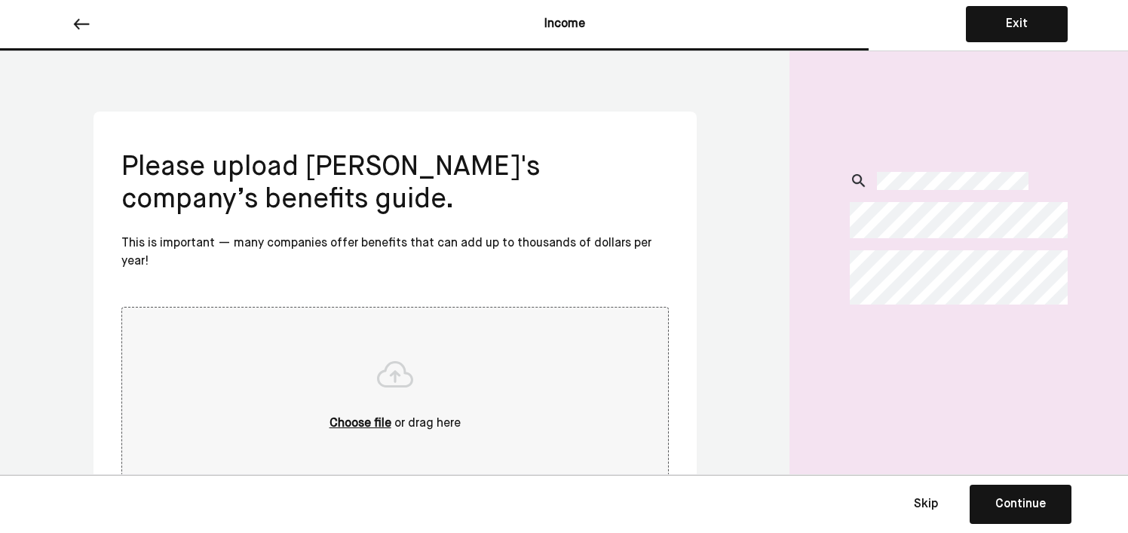
scroll to position [66, 0]
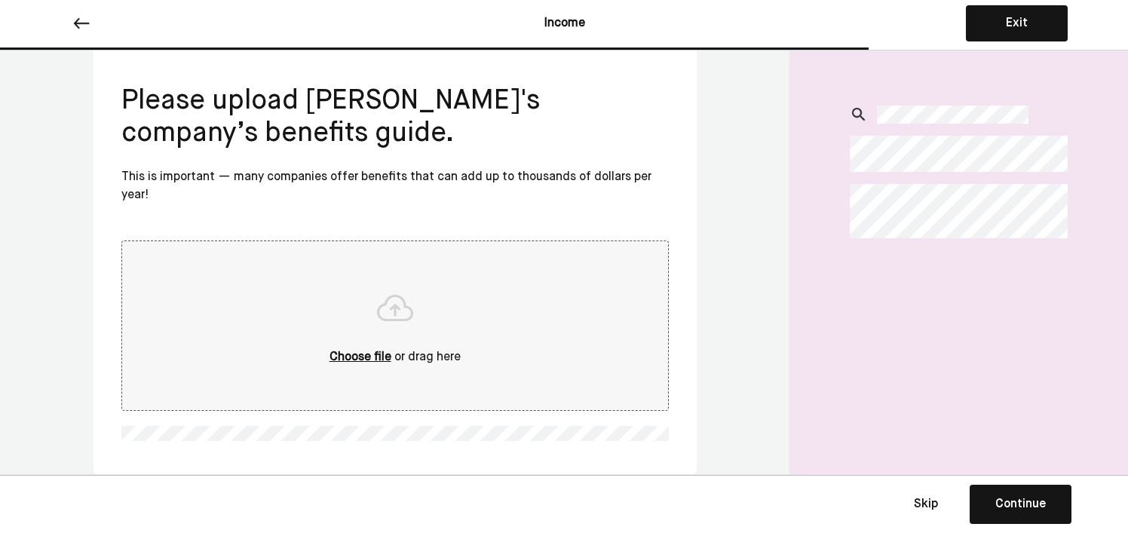
click at [81, 22] on img at bounding box center [81, 23] width 18 height 18
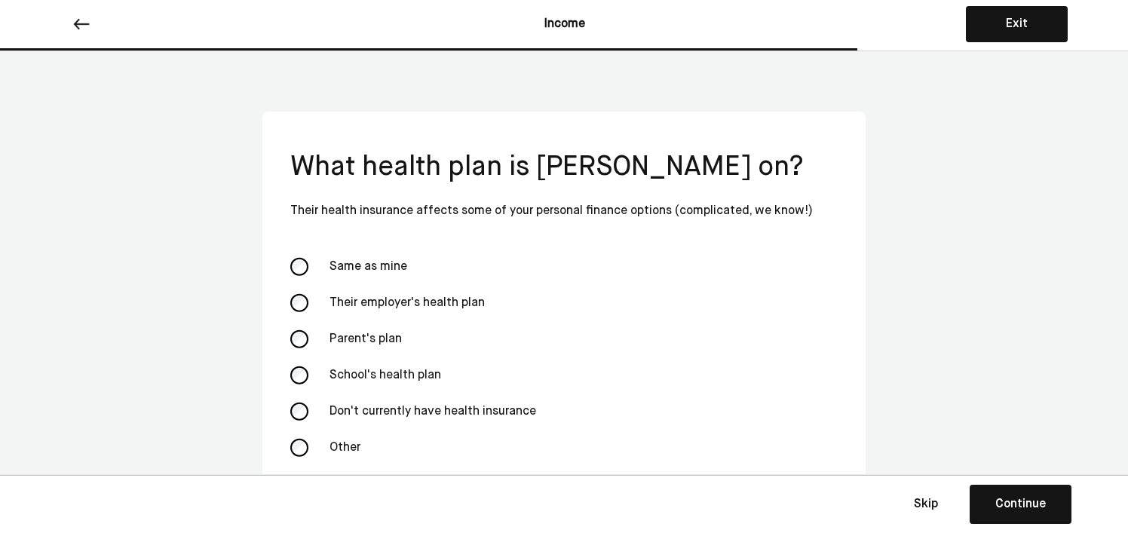
scroll to position [0, 0]
click at [81, 22] on img at bounding box center [81, 24] width 18 height 18
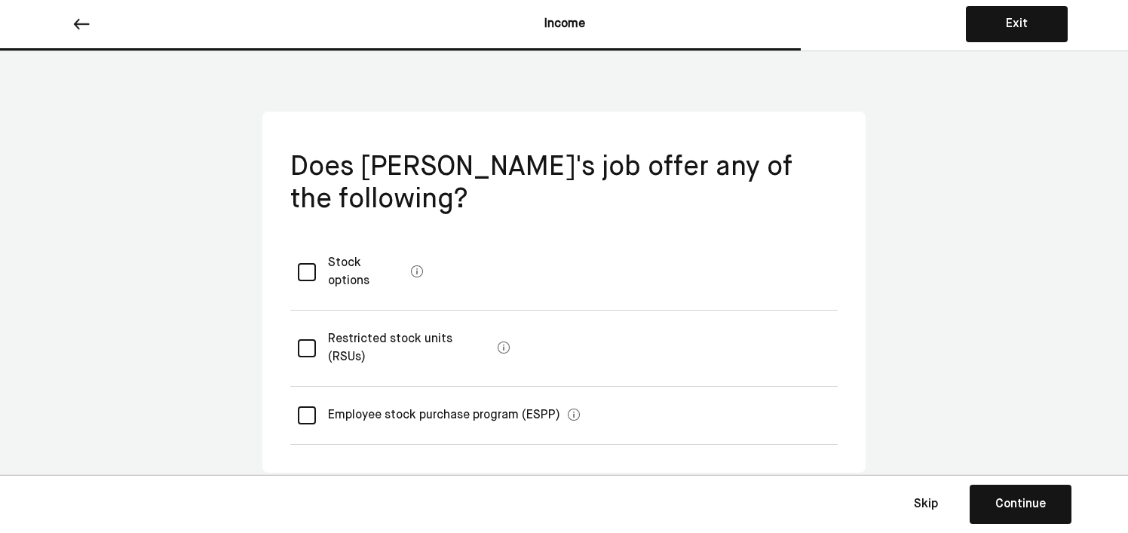
click at [81, 22] on img at bounding box center [81, 24] width 18 height 18
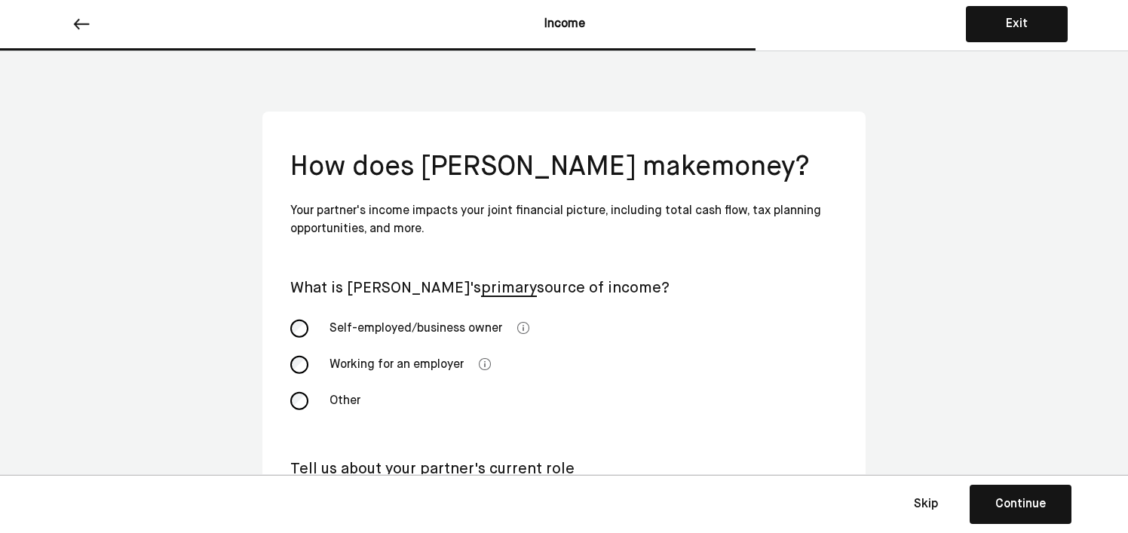
click at [81, 22] on img at bounding box center [81, 24] width 18 height 18
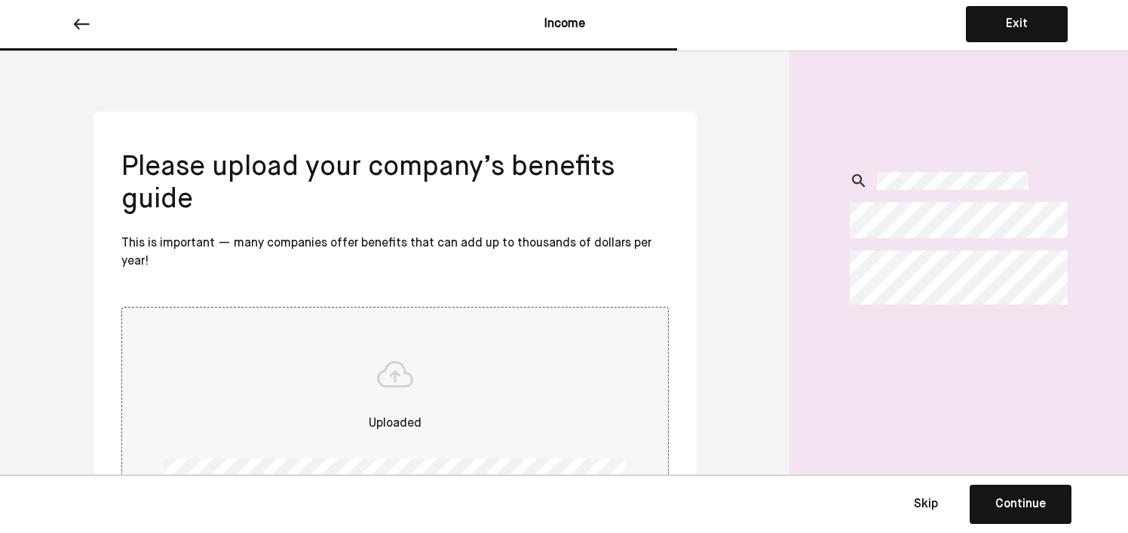
click at [81, 22] on img at bounding box center [81, 24] width 18 height 18
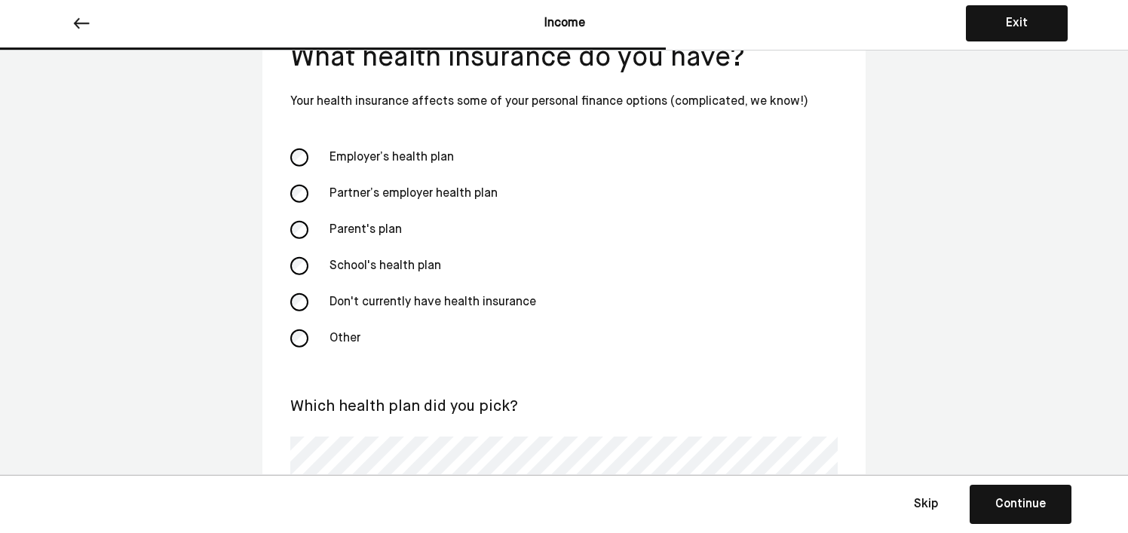
scroll to position [178, 0]
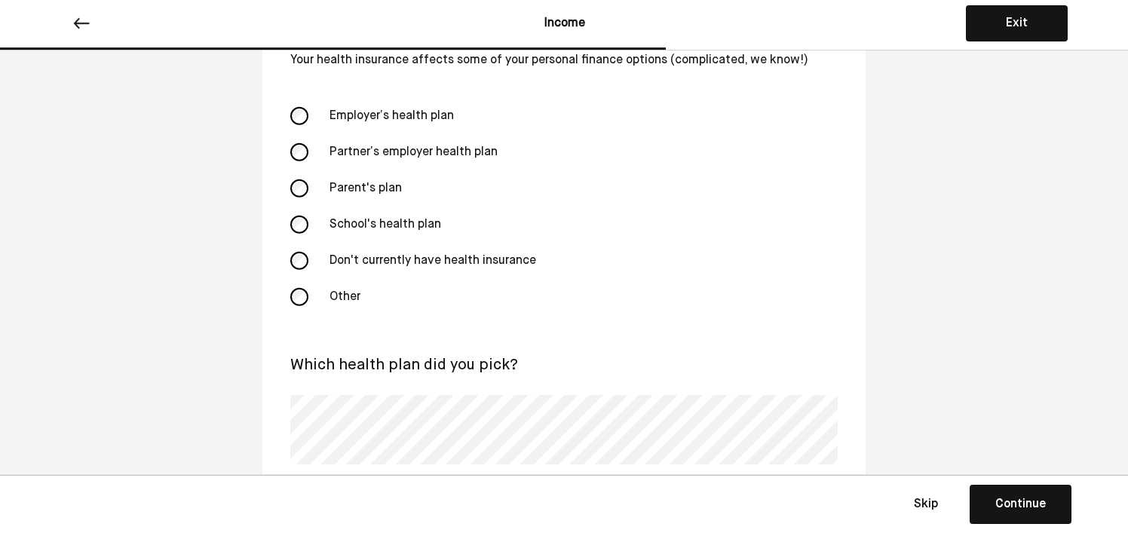
click at [1011, 505] on div "Continue" at bounding box center [1021, 505] width 51 height 18
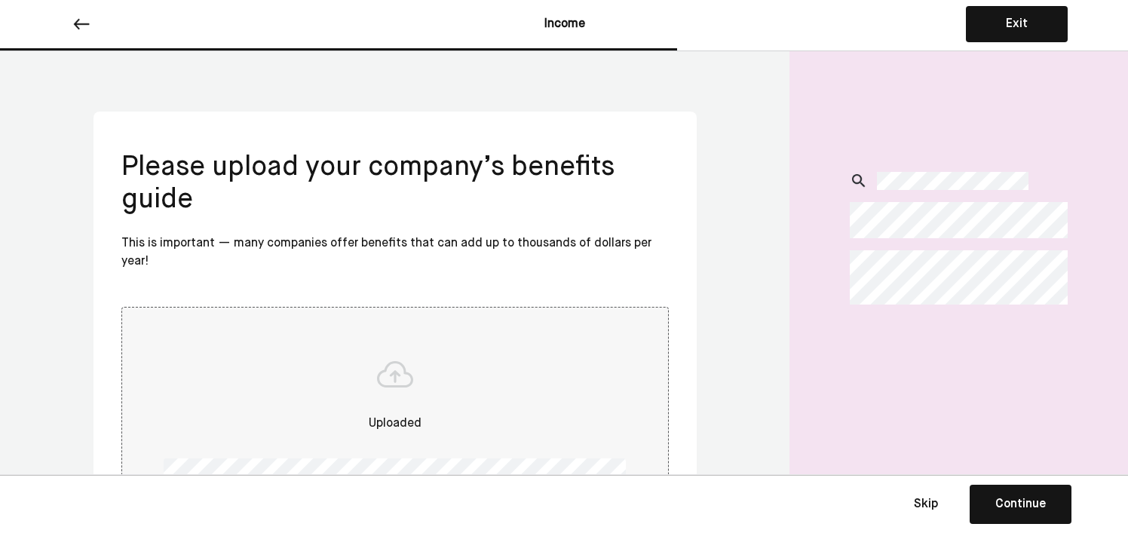
scroll to position [134, 0]
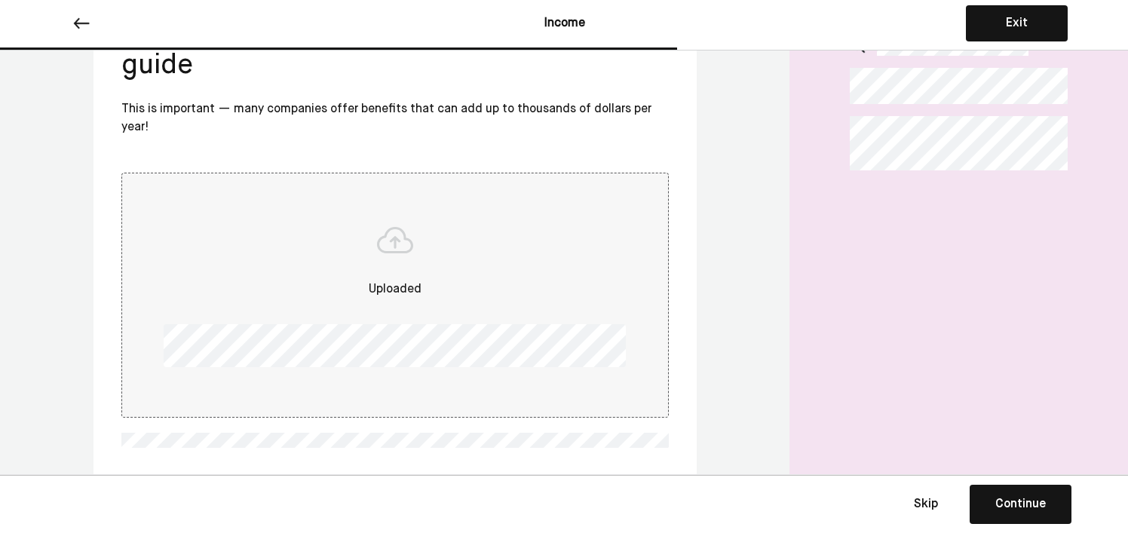
click at [999, 506] on div "Continue" at bounding box center [1021, 505] width 51 height 18
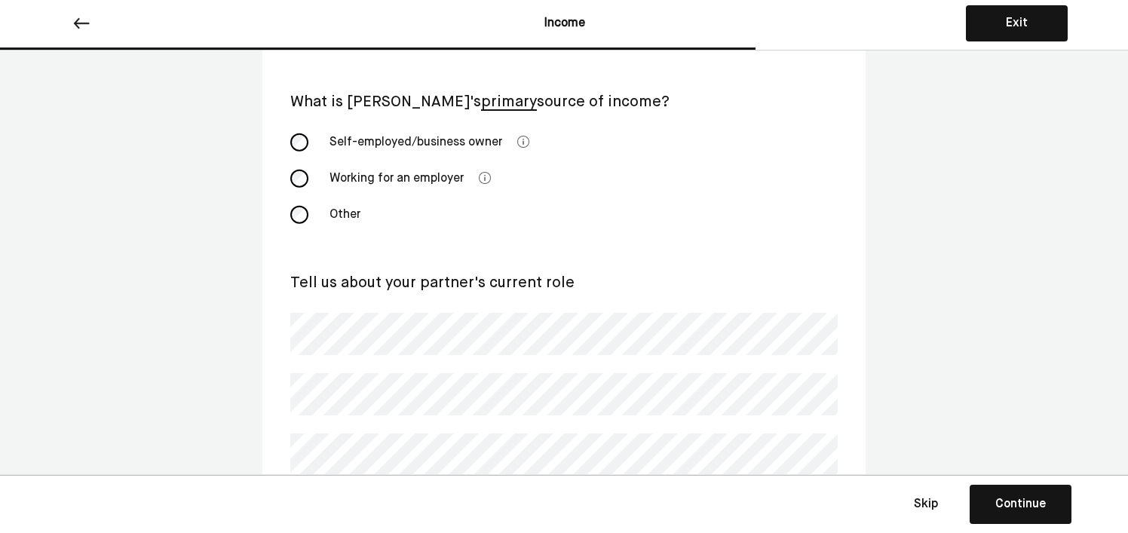
scroll to position [300, 0]
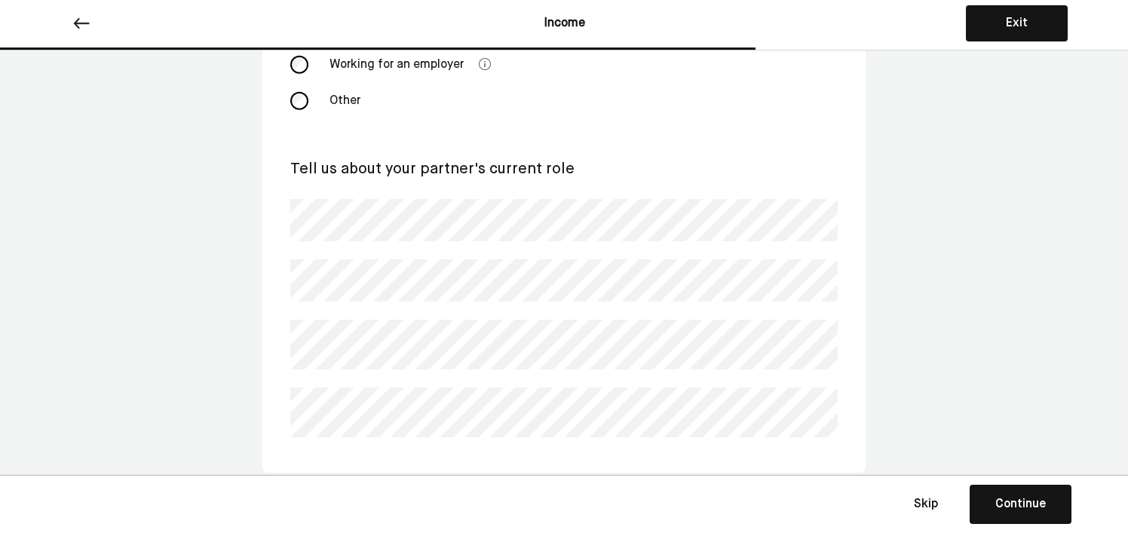
click at [1015, 512] on div "Continue" at bounding box center [1021, 505] width 51 height 18
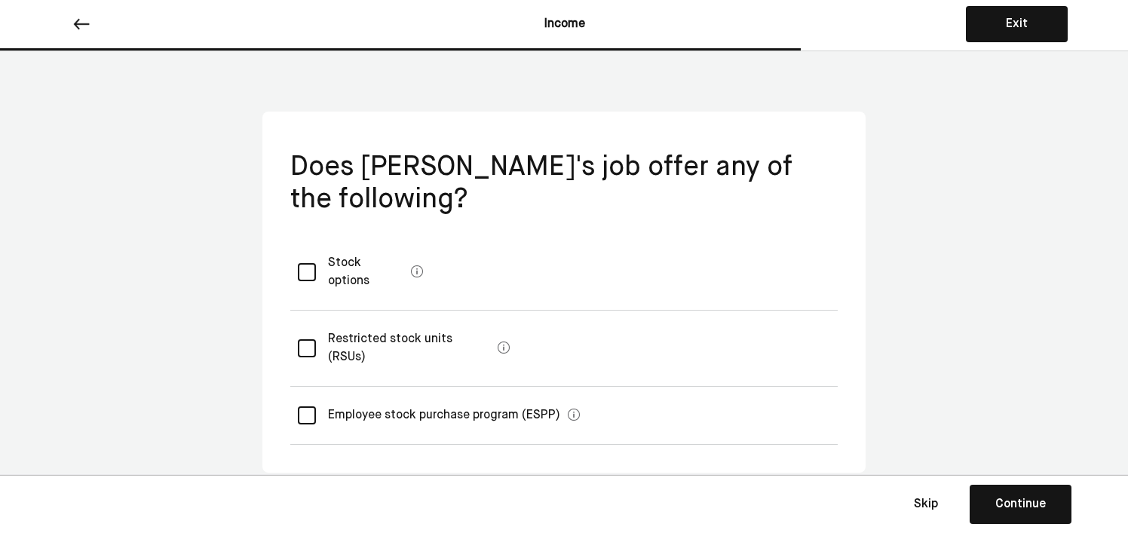
scroll to position [0, 0]
click at [1004, 504] on div "Continue" at bounding box center [1021, 505] width 51 height 18
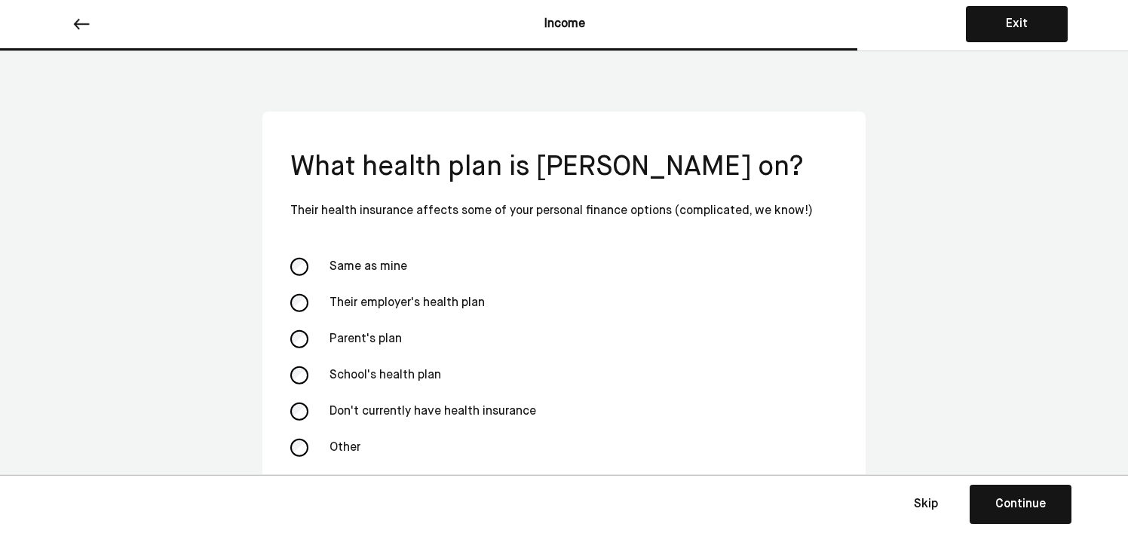
scroll to position [29, 0]
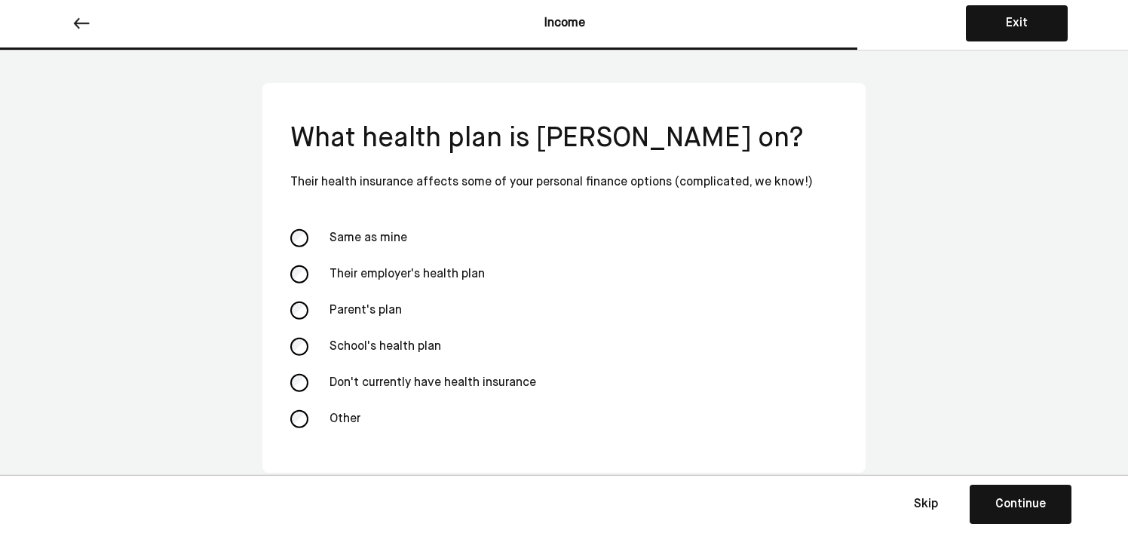
click at [1012, 517] on button "Continue Save Continue" at bounding box center [1021, 504] width 102 height 39
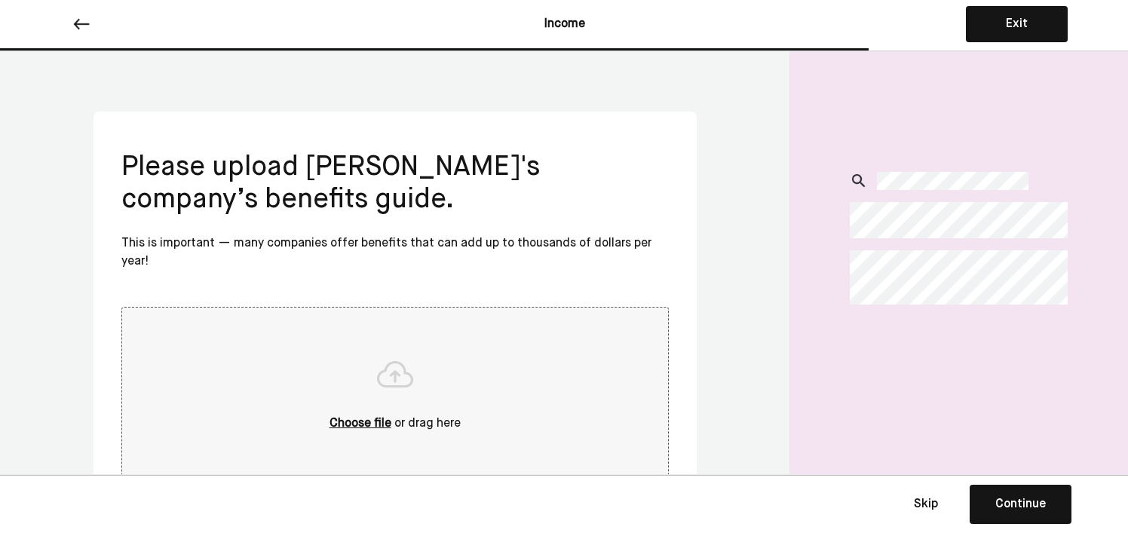
scroll to position [66, 0]
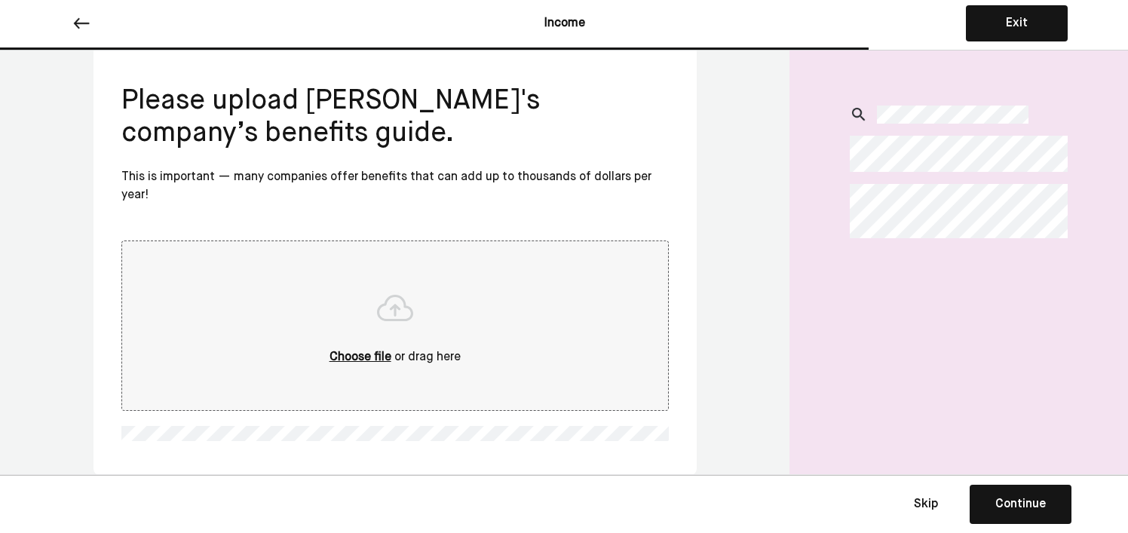
click at [926, 514] on button "Skip" at bounding box center [926, 505] width 75 height 38
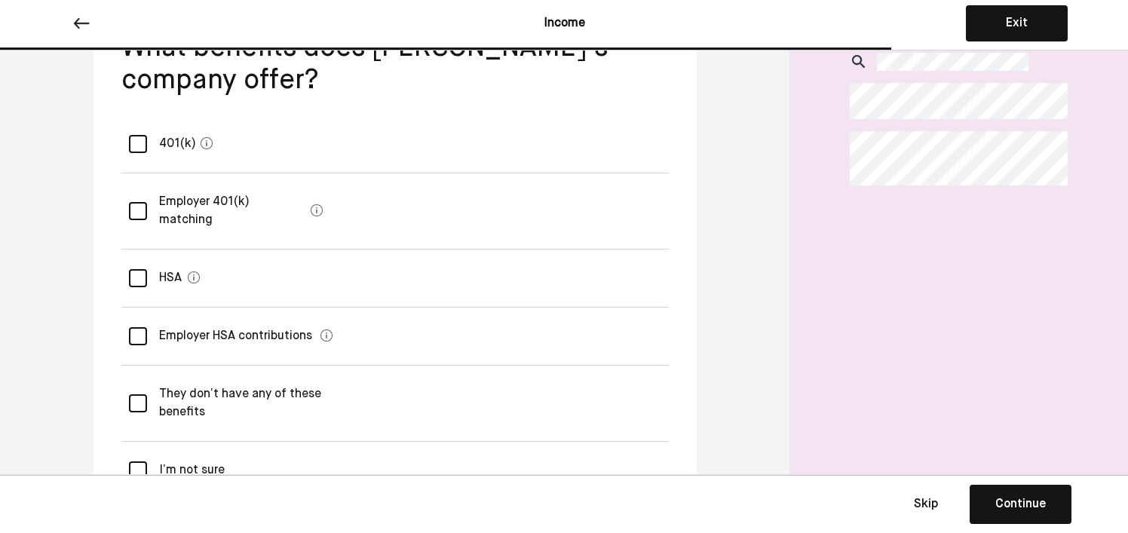
scroll to position [106, 0]
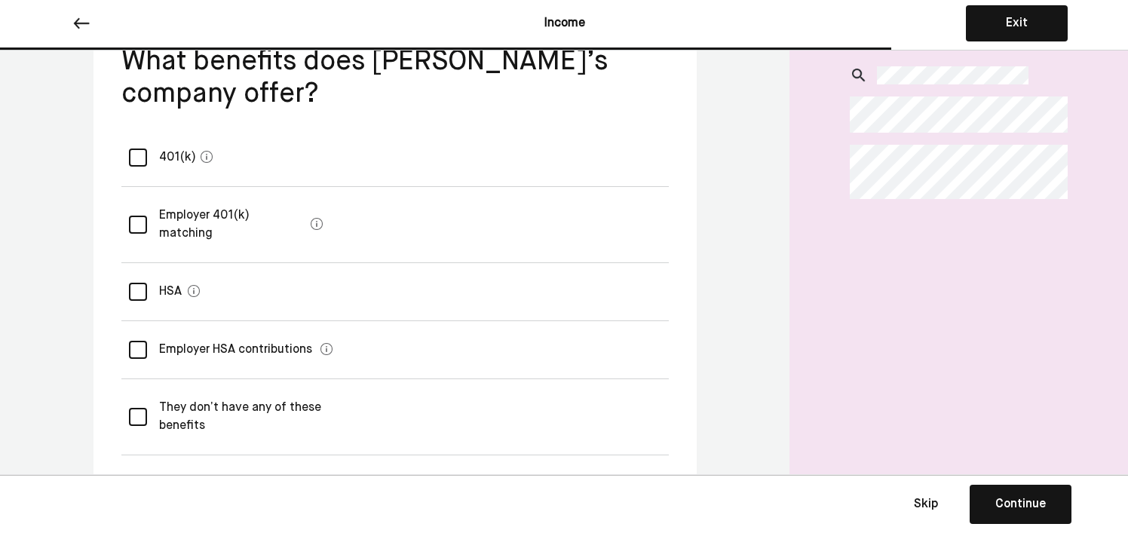
click at [140, 155] on div at bounding box center [138, 158] width 18 height 18
click at [135, 216] on div at bounding box center [138, 225] width 18 height 18
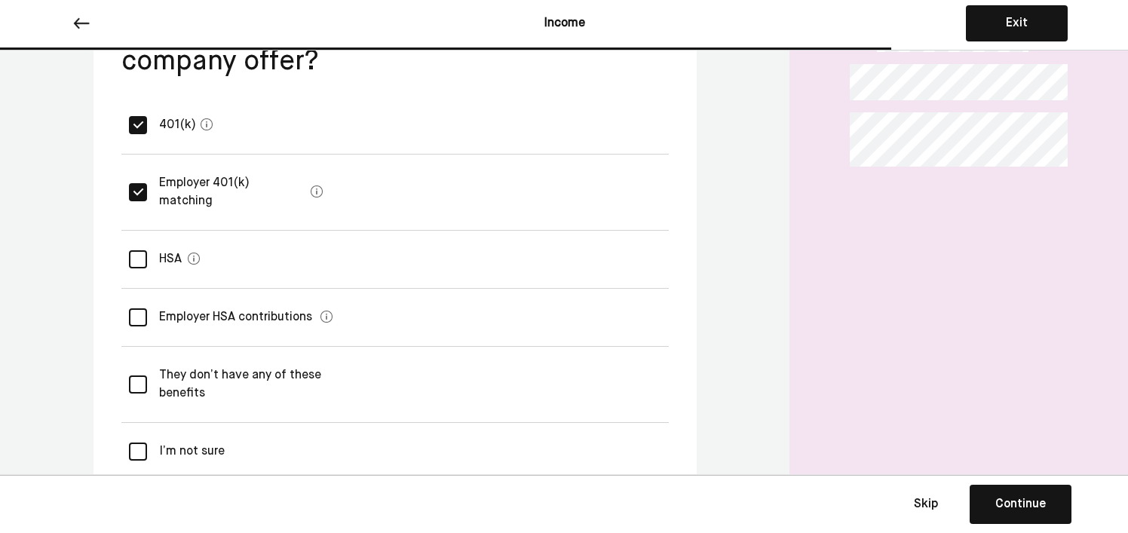
click at [135, 443] on div at bounding box center [138, 452] width 18 height 18
click at [1001, 511] on div "Continue" at bounding box center [1021, 505] width 51 height 18
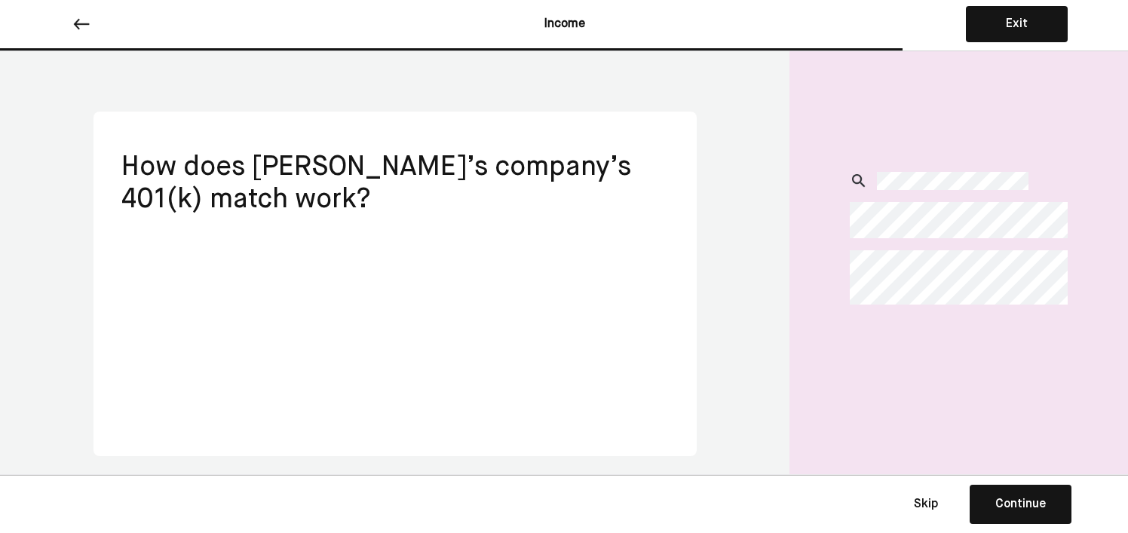
scroll to position [0, 0]
